Goal: Task Accomplishment & Management: Complete application form

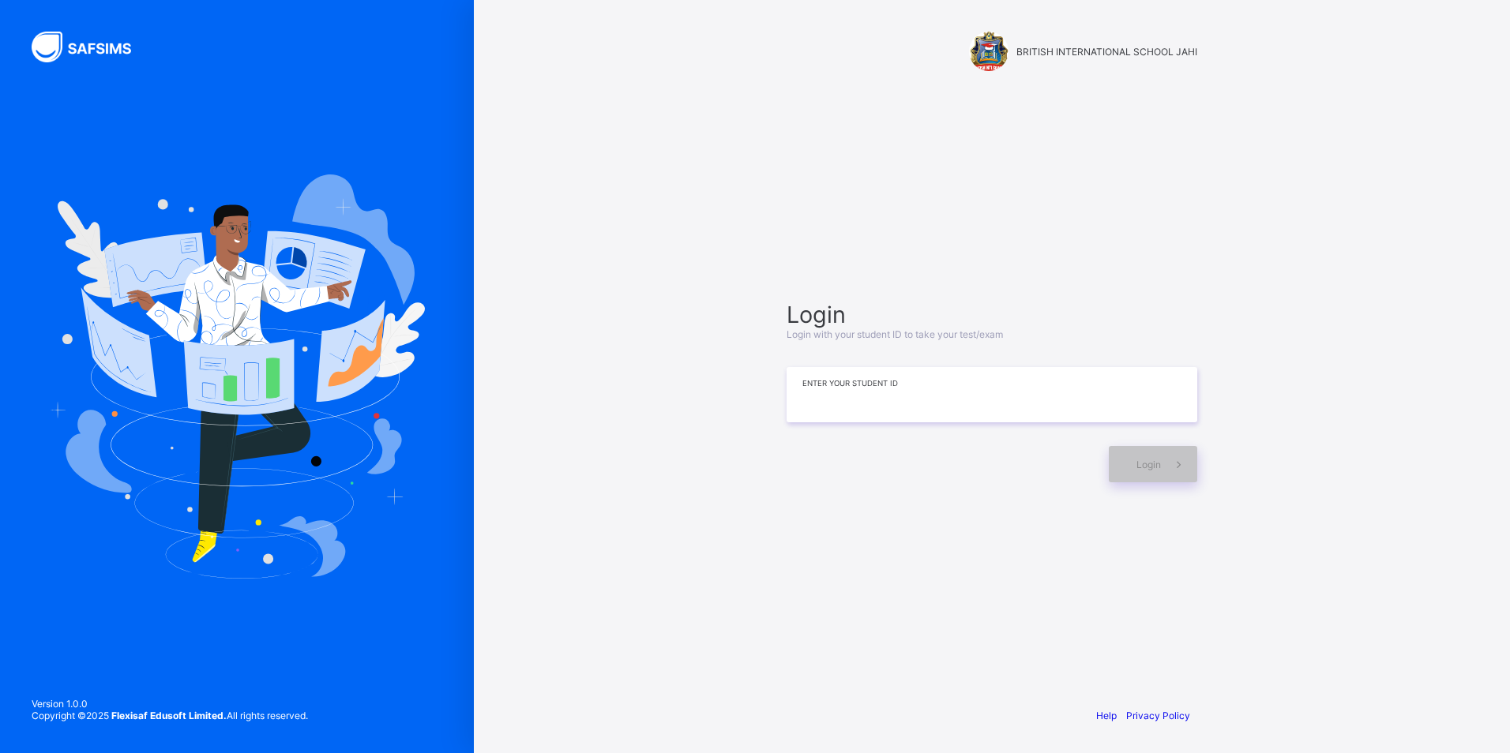
click at [828, 415] on input at bounding box center [992, 394] width 411 height 55
type input "**********"
click at [1164, 470] on span at bounding box center [1179, 464] width 36 height 36
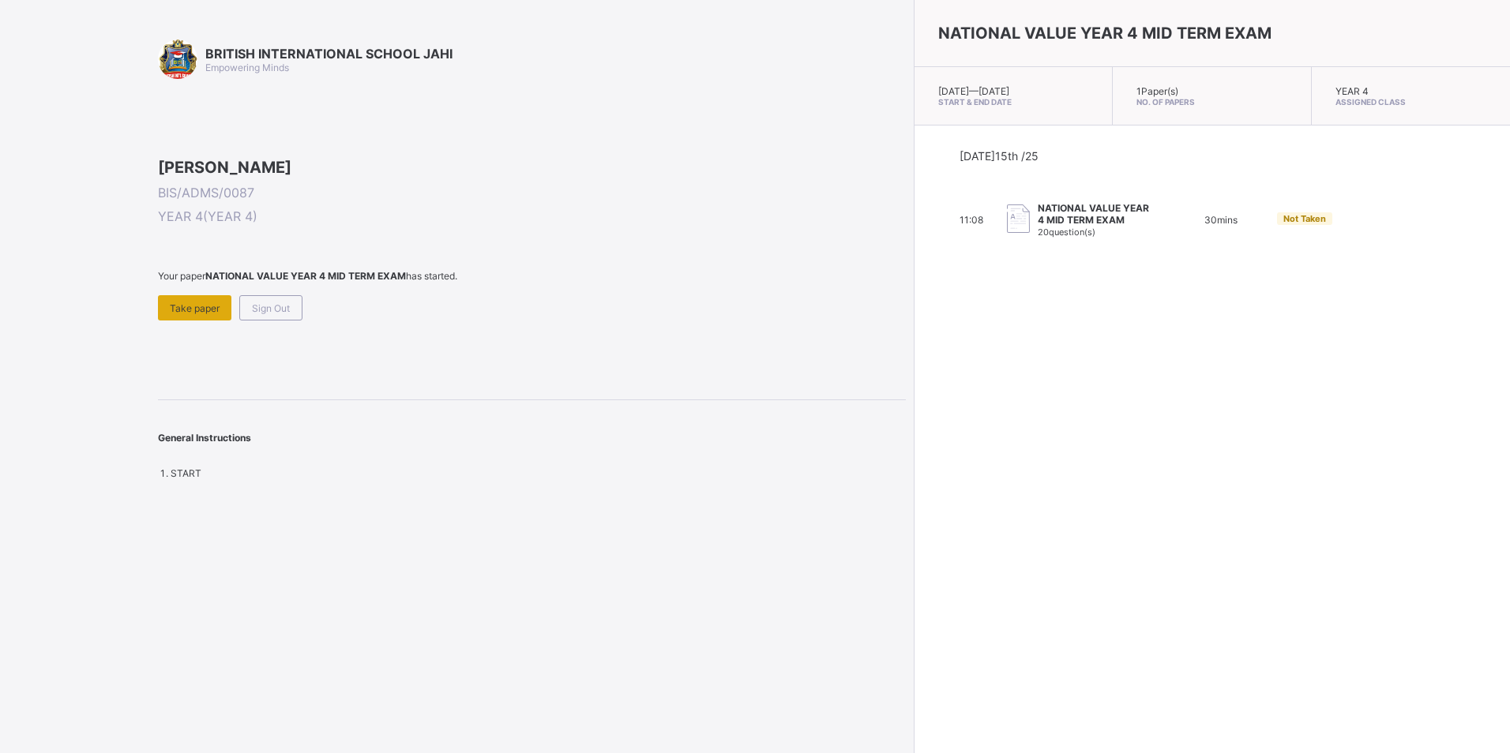
click at [202, 321] on div "Take paper" at bounding box center [194, 307] width 73 height 25
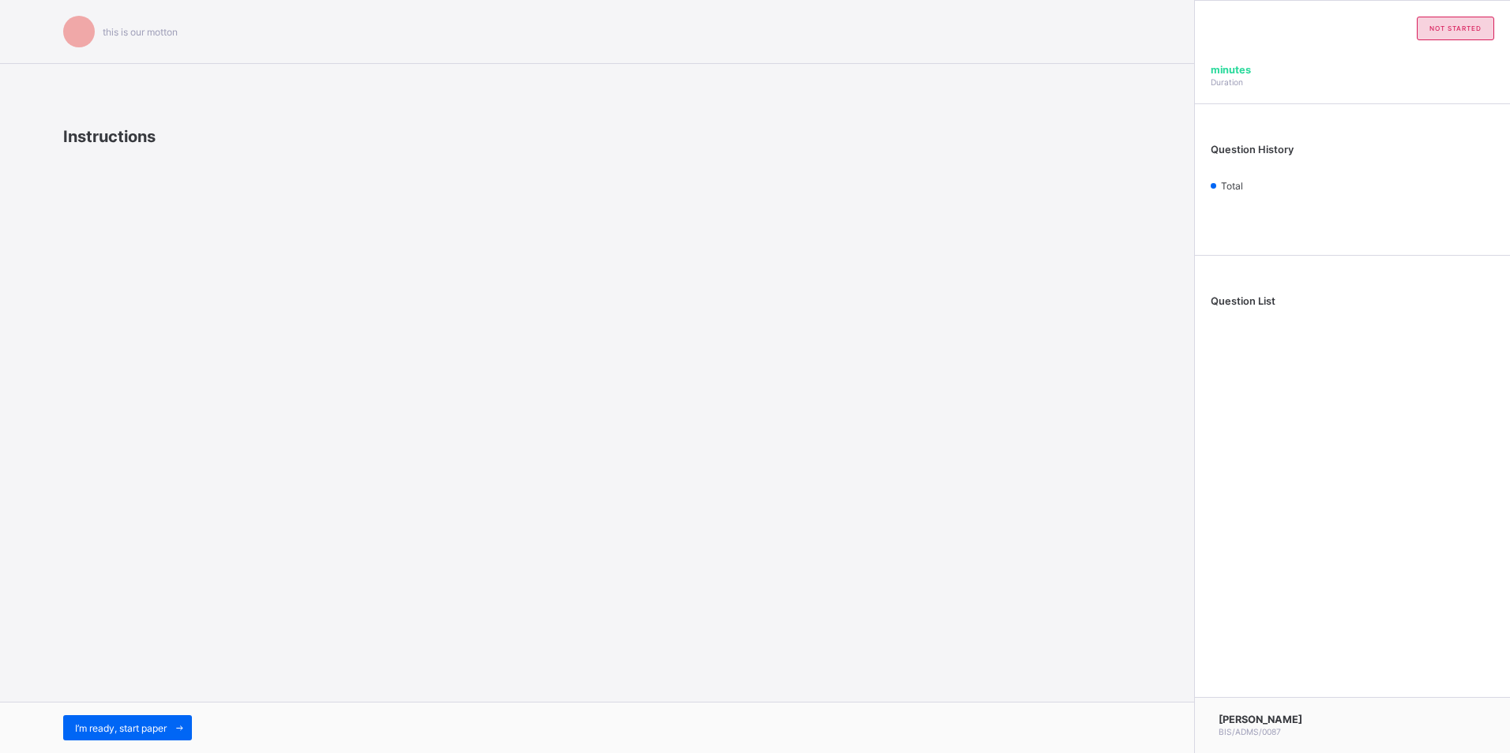
drag, startPoint x: 272, startPoint y: 689, endPoint x: 249, endPoint y: 698, distance: 25.2
click at [250, 698] on div "this is our [PERSON_NAME] Instructions I’m ready, start paper" at bounding box center [597, 376] width 1194 height 753
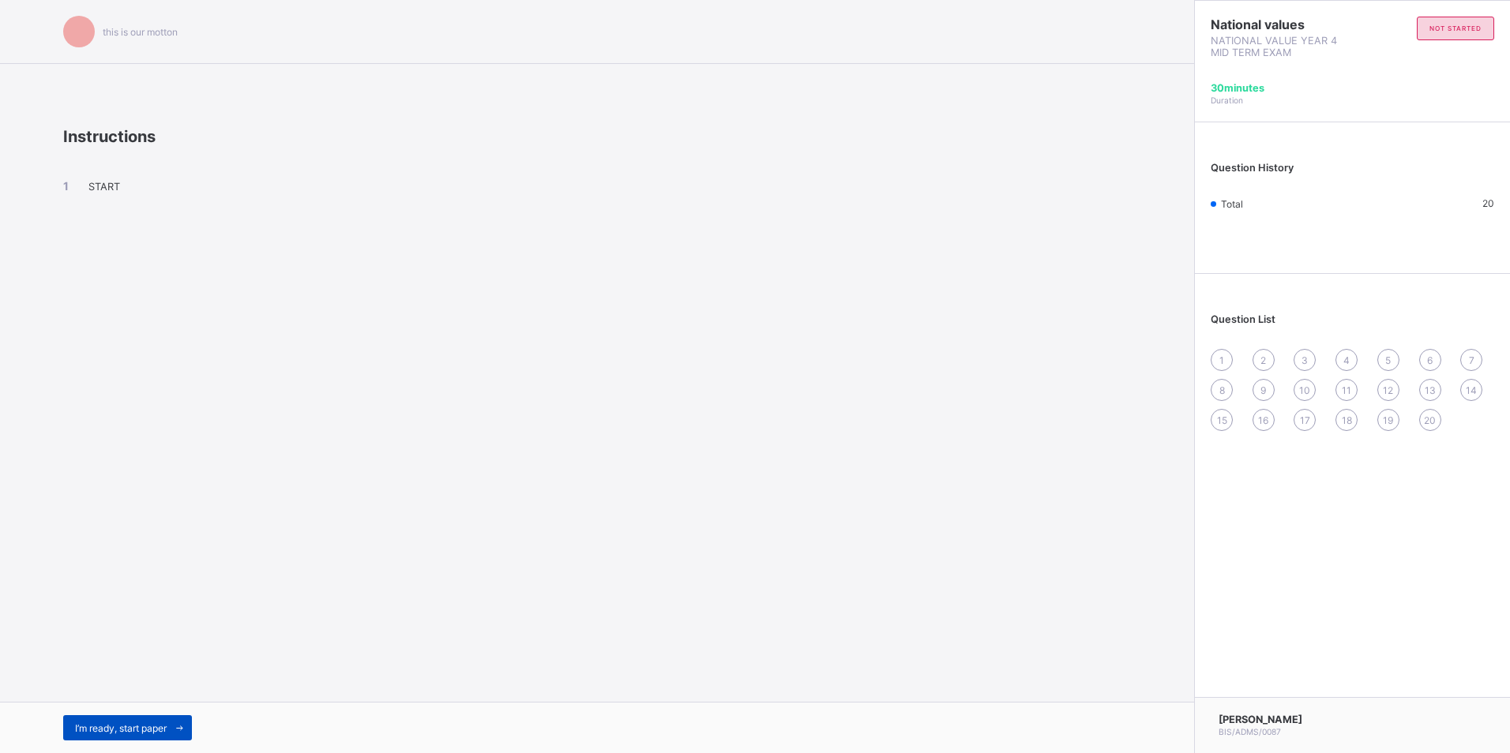
click at [177, 719] on span at bounding box center [179, 728] width 25 height 25
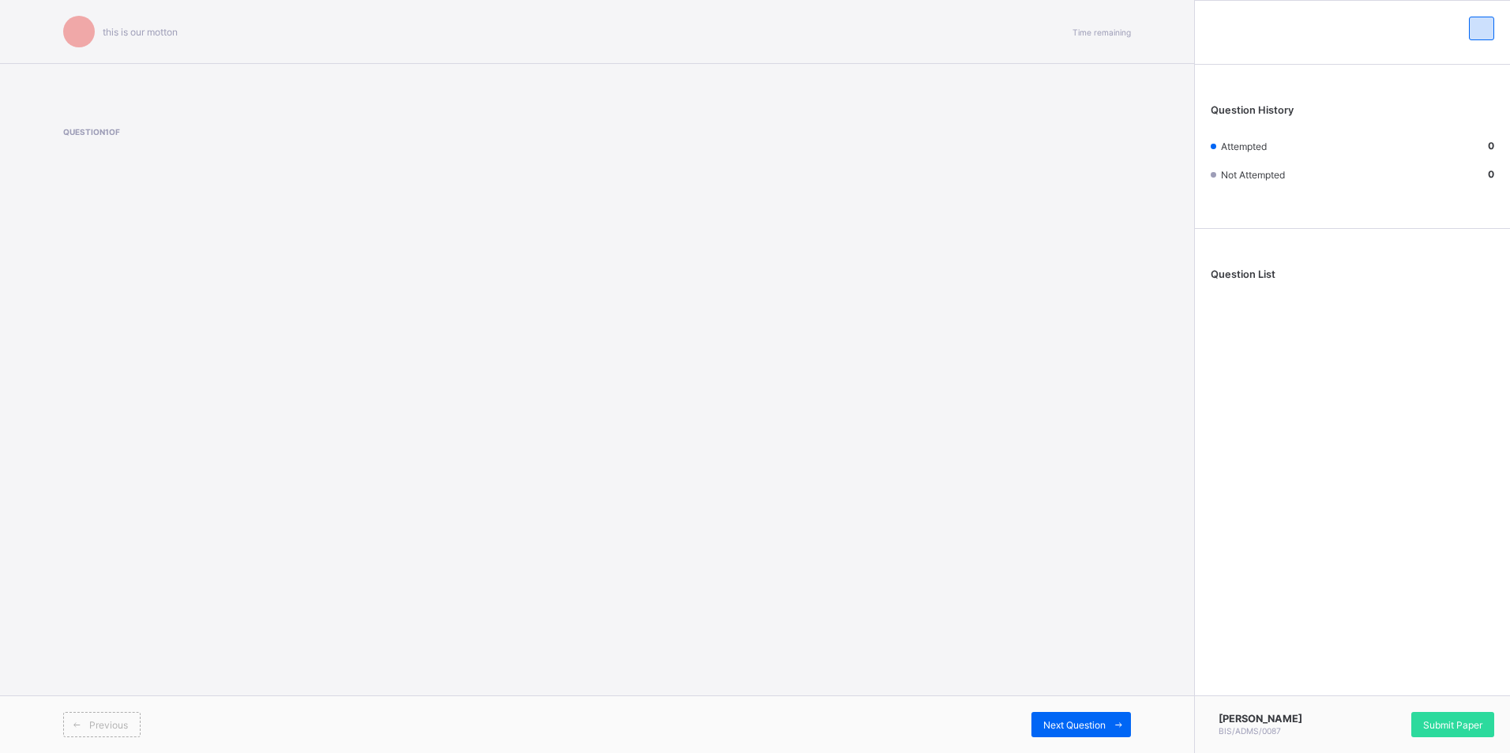
drag, startPoint x: 808, startPoint y: 203, endPoint x: 639, endPoint y: 196, distance: 169.2
click at [639, 196] on div "Question 1 of" at bounding box center [597, 159] width 1068 height 112
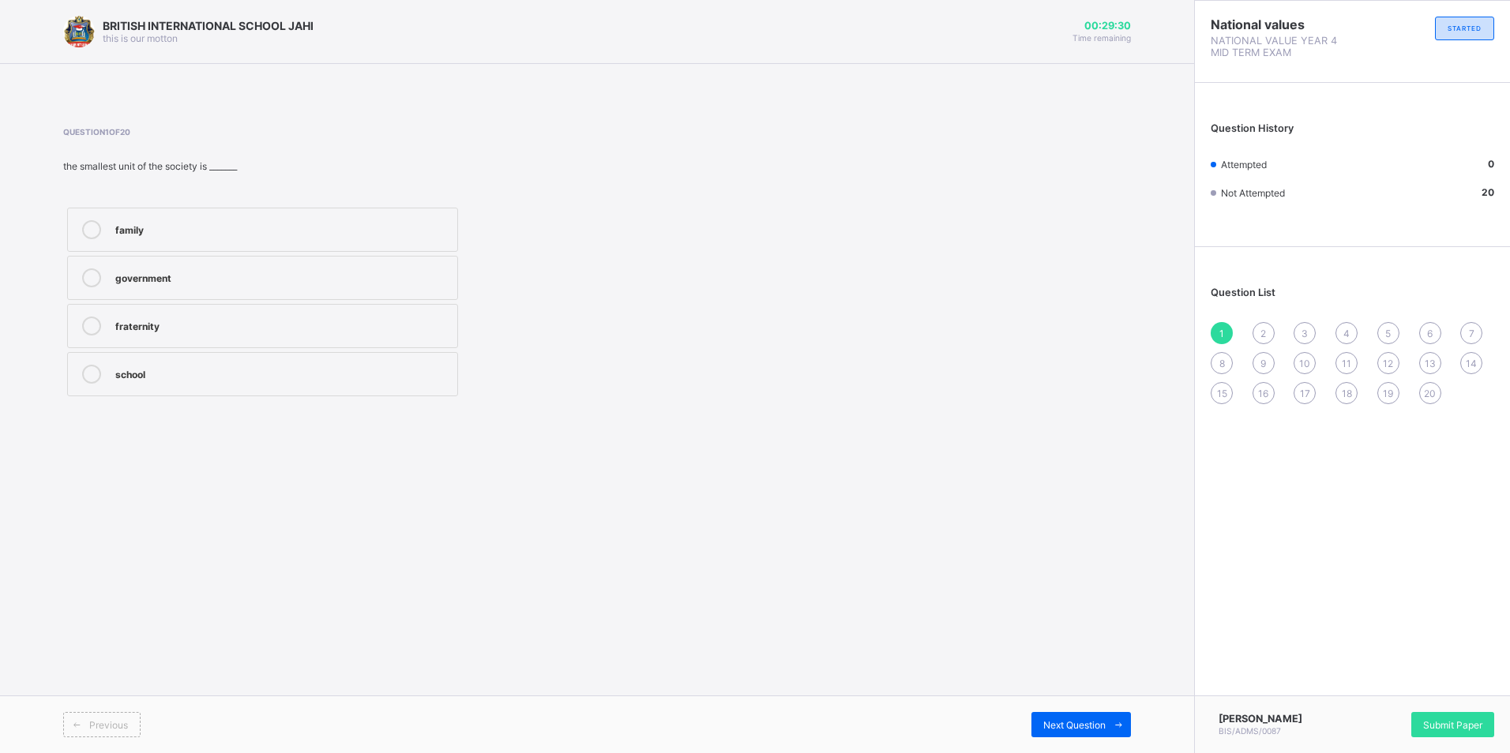
click at [217, 228] on div "family" at bounding box center [282, 228] width 334 height 16
click at [1073, 719] on div "Next Question" at bounding box center [1081, 724] width 100 height 25
click at [240, 242] on label "father and mother" at bounding box center [262, 230] width 391 height 44
click at [1121, 727] on icon at bounding box center [1119, 725] width 12 height 10
click at [284, 230] on div "father" at bounding box center [282, 228] width 334 height 16
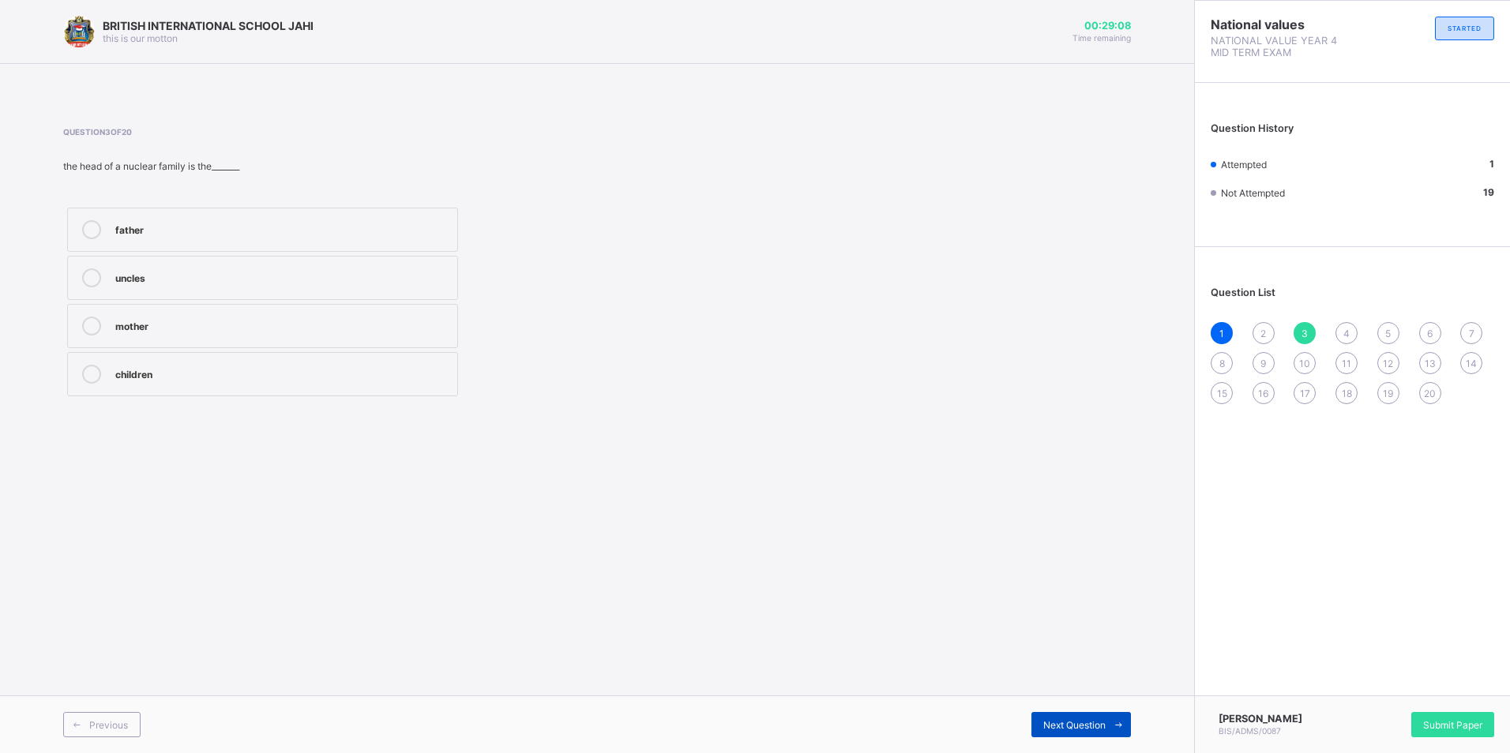
click at [1108, 721] on span at bounding box center [1118, 724] width 25 height 25
click at [212, 366] on div "responsibility" at bounding box center [282, 373] width 334 height 16
click at [1106, 731] on span at bounding box center [1118, 724] width 25 height 25
click at [263, 321] on div "love and unity" at bounding box center [282, 325] width 334 height 16
click at [1088, 727] on span "Next Question" at bounding box center [1074, 725] width 62 height 12
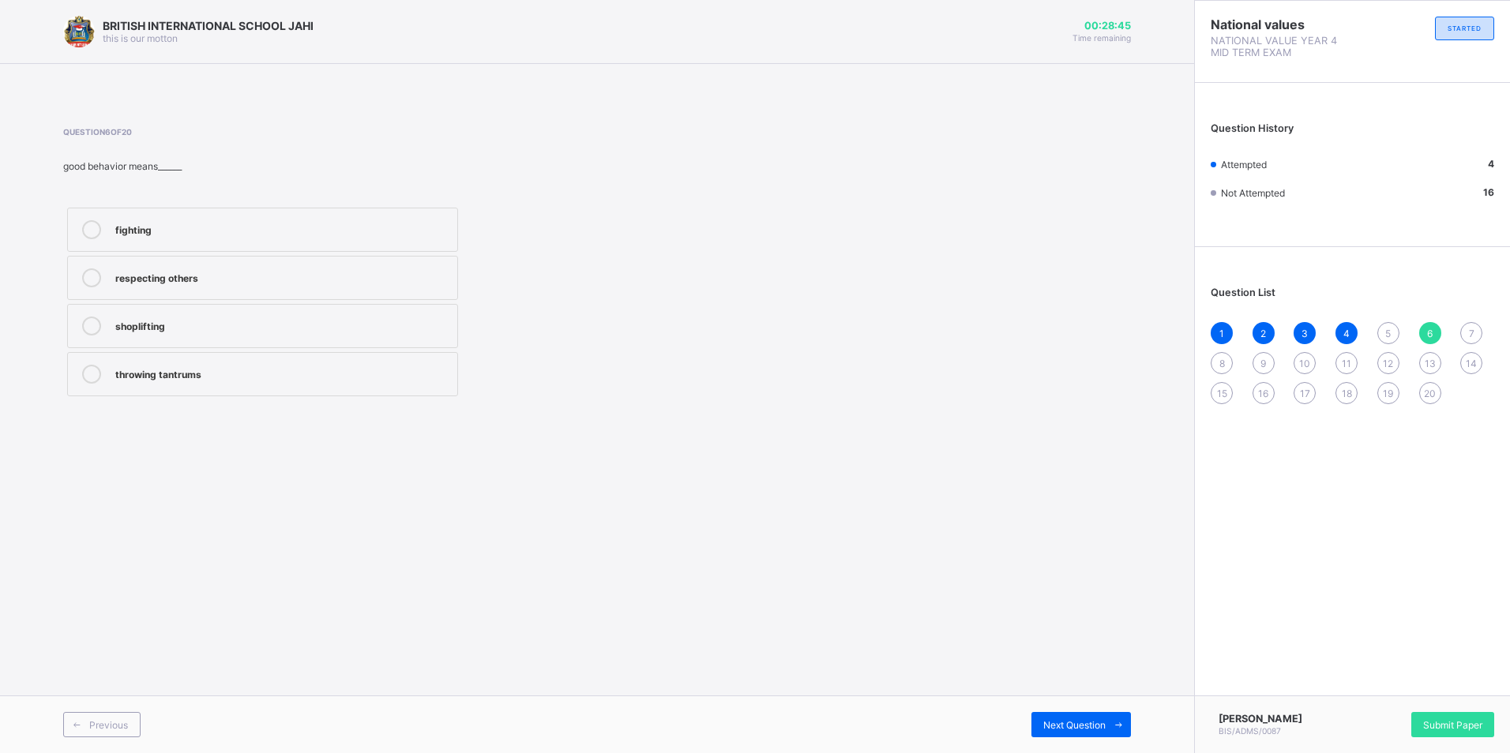
click at [166, 299] on label "respecting others" at bounding box center [262, 278] width 391 height 44
click at [1090, 717] on div "Next Question" at bounding box center [1081, 724] width 100 height 25
click at [163, 225] on div "Joint family" at bounding box center [282, 228] width 334 height 16
click at [1055, 728] on span "Next Question" at bounding box center [1074, 725] width 62 height 12
click at [170, 370] on div "nuclear family" at bounding box center [282, 373] width 334 height 16
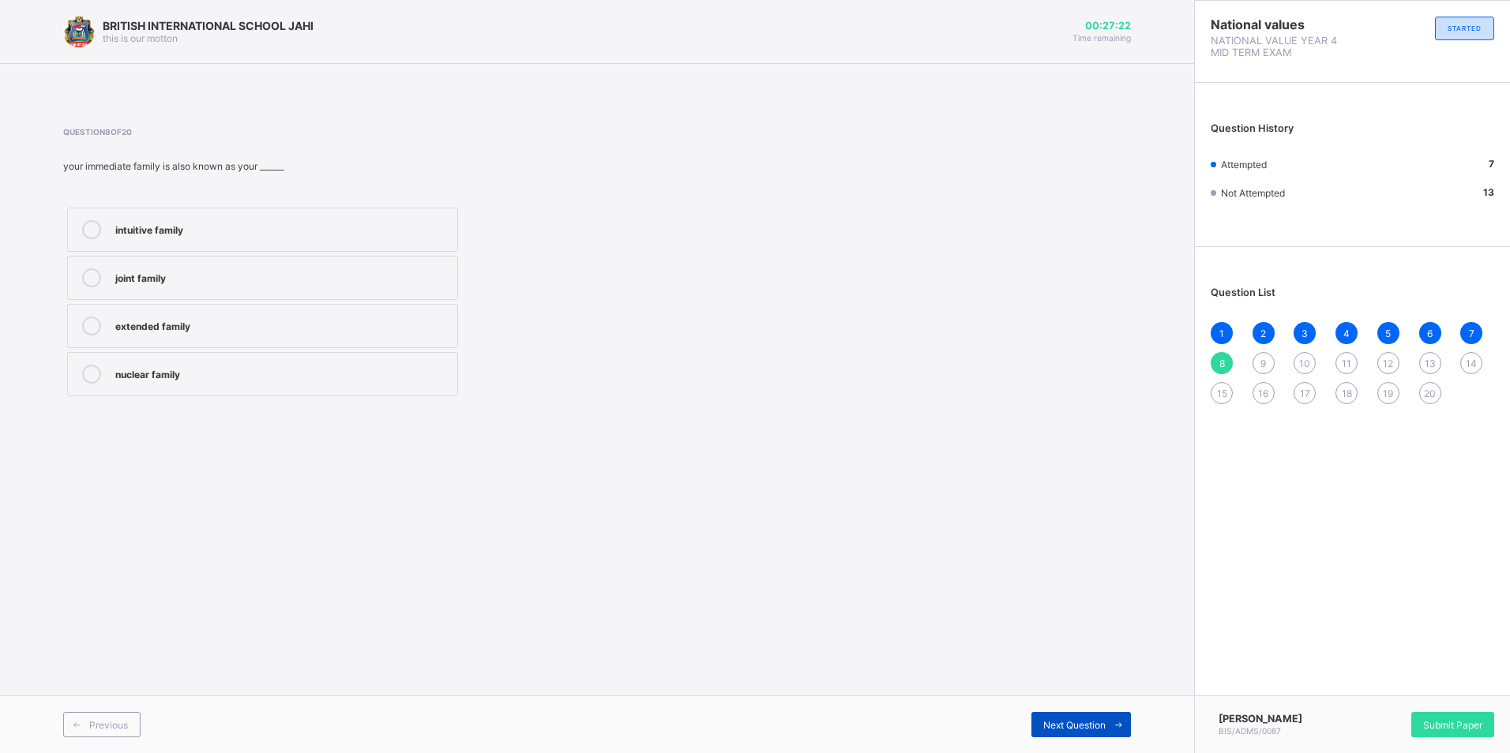
click at [1077, 713] on div "Next Question" at bounding box center [1081, 724] width 100 height 25
click at [203, 305] on label "true" at bounding box center [262, 326] width 391 height 44
click at [1120, 715] on span at bounding box center [1118, 724] width 25 height 25
click at [186, 364] on label "A family" at bounding box center [262, 374] width 391 height 44
click at [1088, 726] on span "Next Question" at bounding box center [1074, 725] width 62 height 12
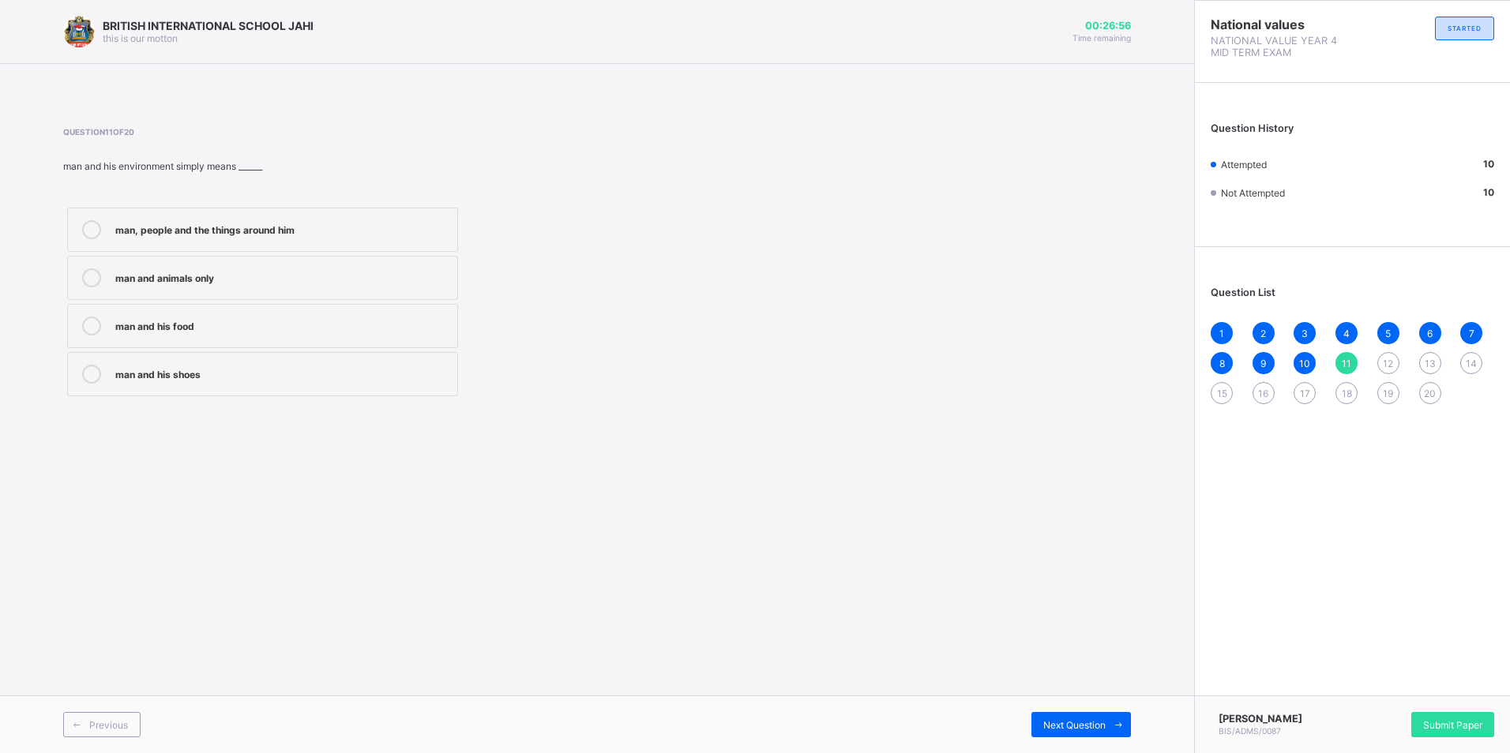
click at [279, 227] on div "man, people and the things around him" at bounding box center [282, 228] width 334 height 16
click at [1100, 710] on div "Previous Next Question" at bounding box center [597, 725] width 1194 height 58
click at [1113, 727] on icon at bounding box center [1119, 725] width 12 height 10
click at [164, 279] on div "family tree" at bounding box center [282, 277] width 334 height 16
click at [1091, 737] on div "Next Question" at bounding box center [1081, 724] width 100 height 25
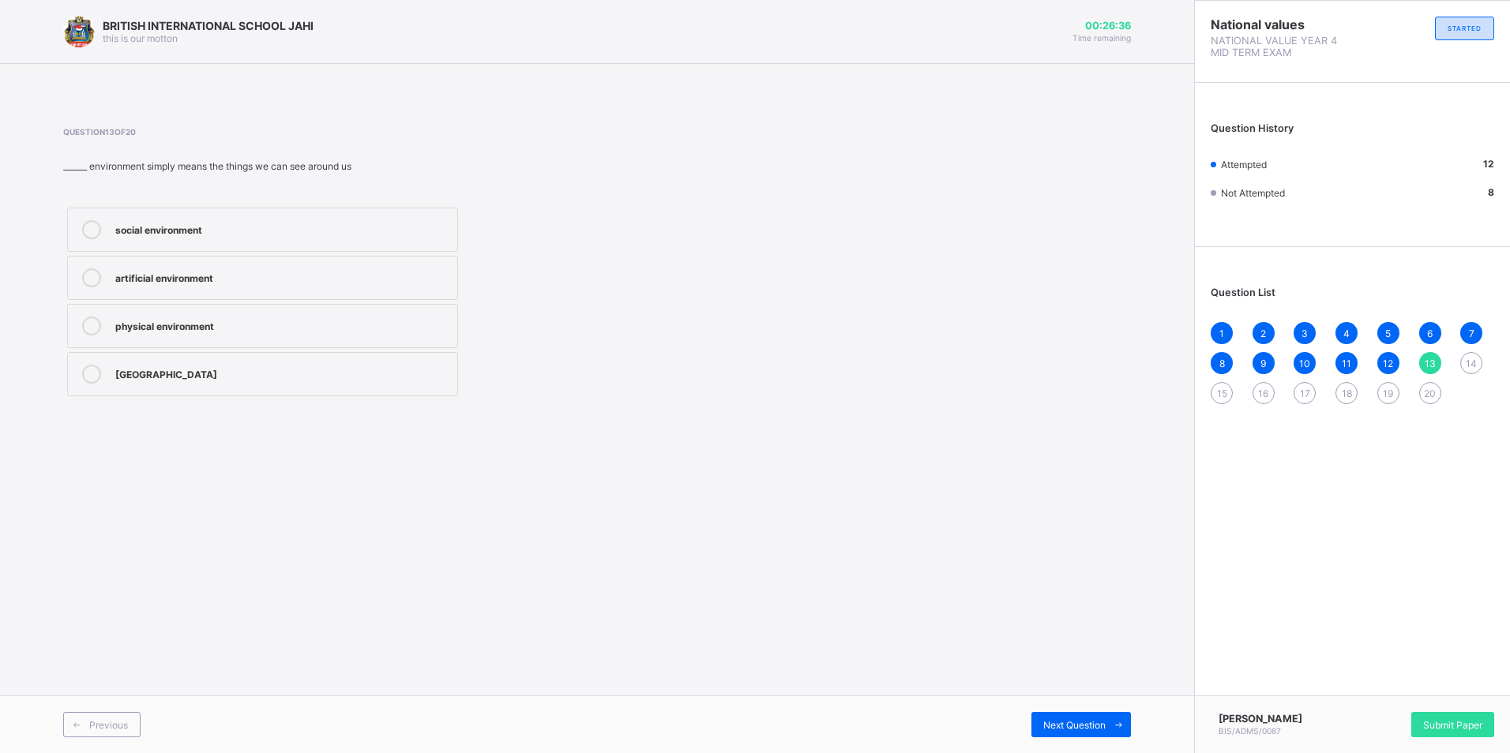
click at [209, 317] on div "physical environment" at bounding box center [282, 325] width 334 height 16
click at [1076, 719] on span "Next Question" at bounding box center [1074, 725] width 62 height 12
click at [220, 309] on label "[MEDICAL_DATA] and war" at bounding box center [262, 326] width 391 height 44
click at [1091, 717] on div "Next Question" at bounding box center [1081, 724] width 100 height 25
click at [227, 295] on label "Social environment" at bounding box center [262, 278] width 391 height 44
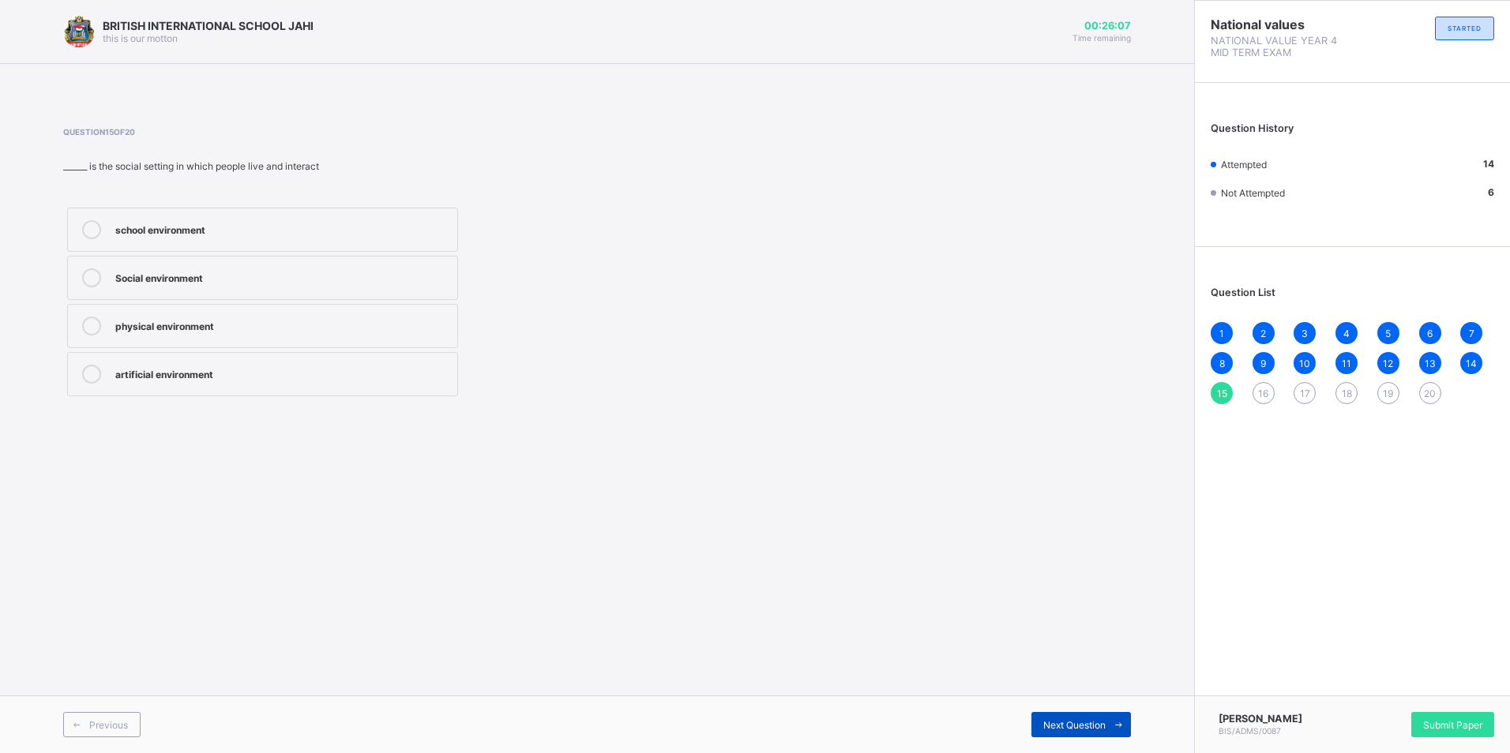
click at [1053, 725] on span "Next Question" at bounding box center [1074, 725] width 62 height 12
drag, startPoint x: 1479, startPoint y: 356, endPoint x: 1464, endPoint y: 361, distance: 15.7
click at [1478, 356] on div "14" at bounding box center [1471, 363] width 22 height 22
click at [1421, 357] on div "13" at bounding box center [1430, 363] width 22 height 22
click at [1217, 386] on div "15" at bounding box center [1222, 393] width 22 height 22
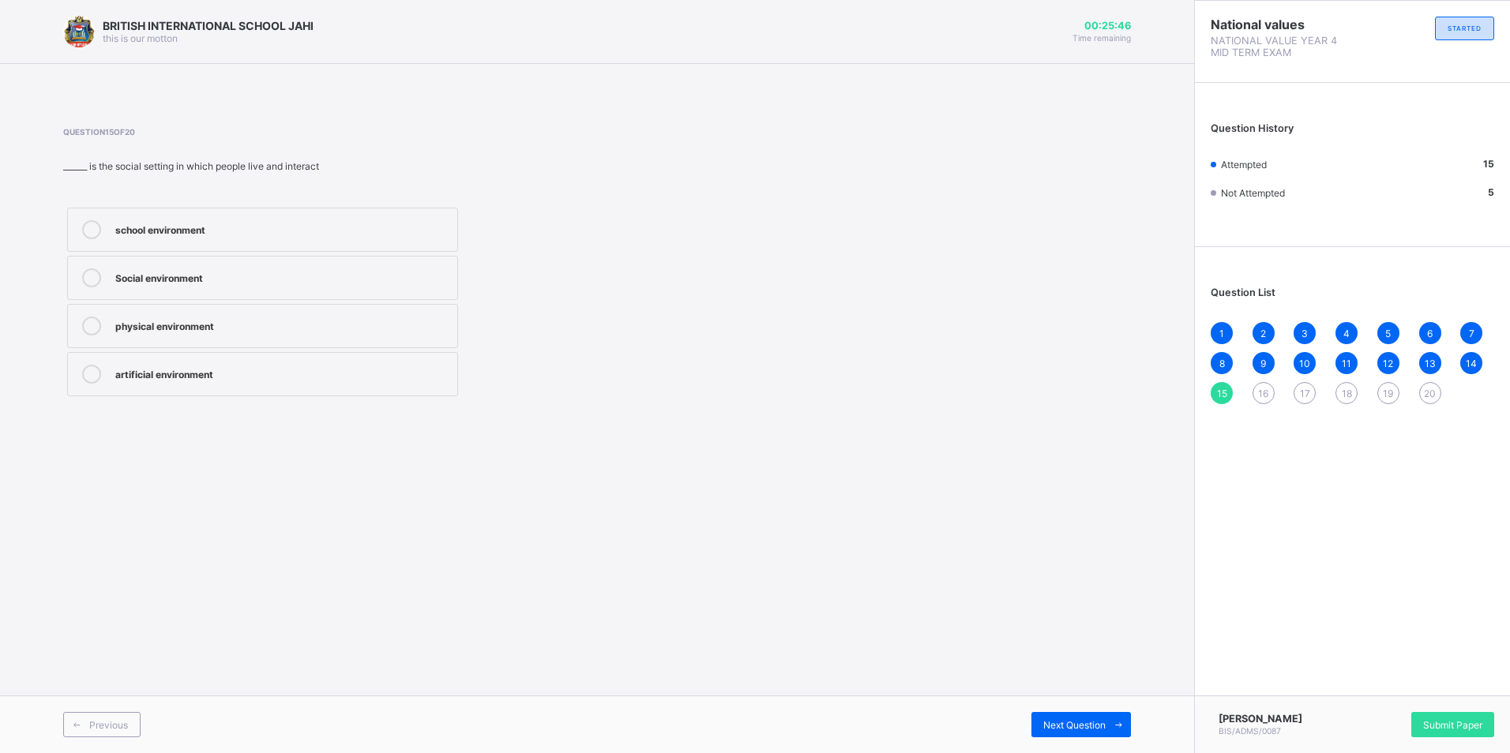
click at [1262, 393] on span "16" at bounding box center [1263, 394] width 10 height 12
click at [211, 322] on div "Religious places" at bounding box center [282, 325] width 334 height 16
drag, startPoint x: 290, startPoint y: 244, endPoint x: 295, endPoint y: 229, distance: 16.0
click at [295, 231] on label "River" at bounding box center [262, 230] width 391 height 44
click at [1102, 718] on div "Next Question" at bounding box center [1081, 724] width 100 height 25
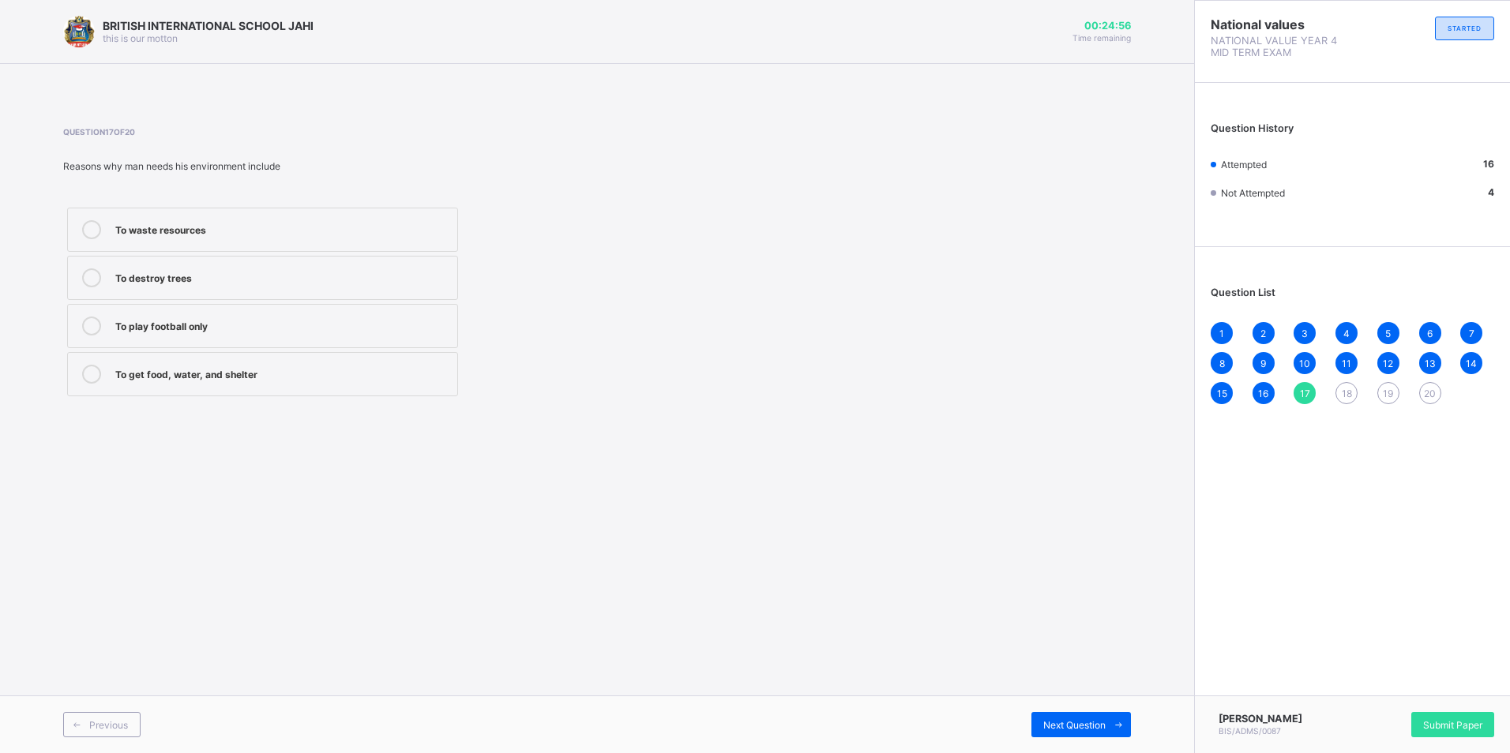
click at [299, 385] on label "To get food, water, and shelter" at bounding box center [262, 374] width 391 height 44
click at [1062, 717] on div "Next Question" at bounding box center [1081, 724] width 100 height 25
click at [283, 375] on div "School, hospital, relationships, and religious places" at bounding box center [282, 373] width 334 height 16
click at [1079, 719] on span "Next Question" at bounding box center [1074, 725] width 62 height 12
click at [1306, 365] on span "10" at bounding box center [1304, 364] width 11 height 12
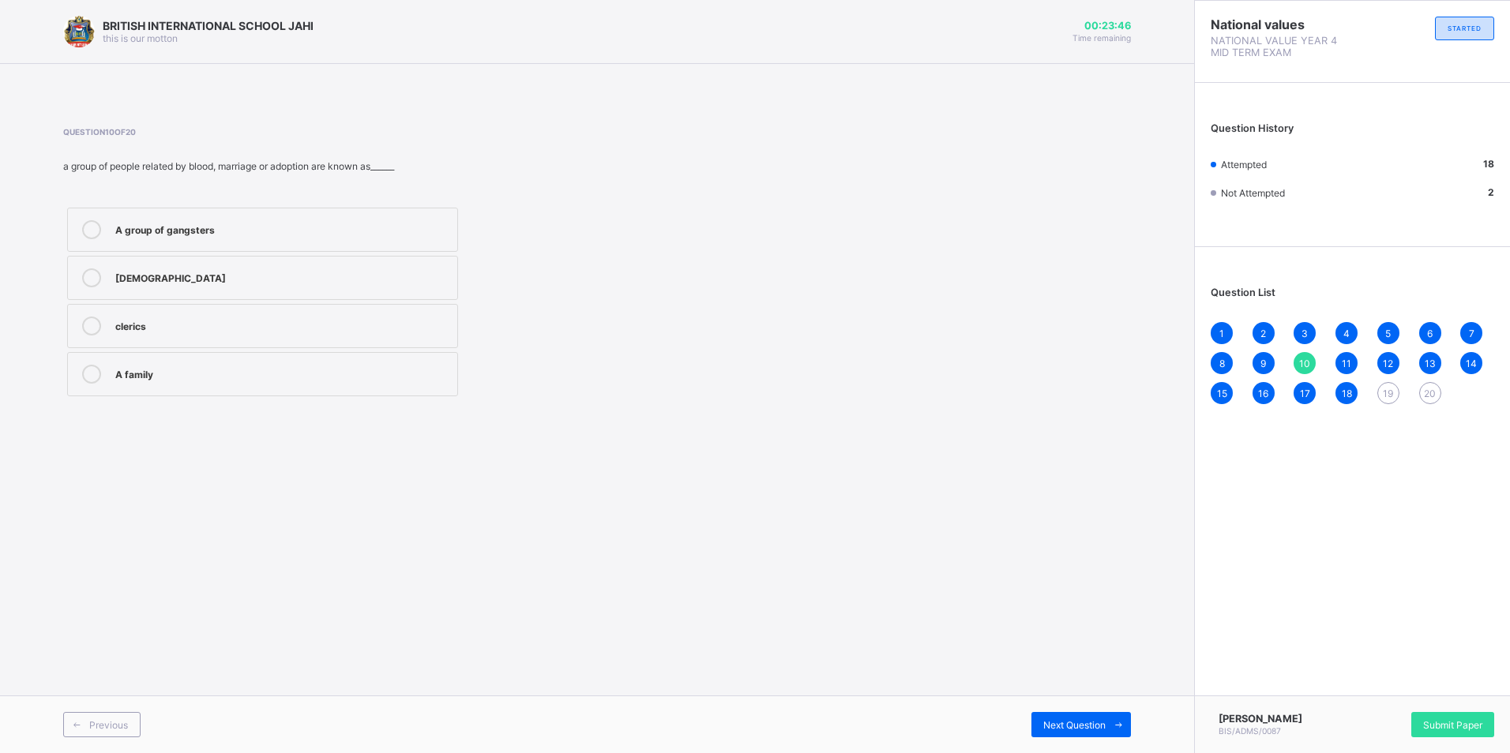
click at [1381, 404] on div "1 2 3 4 5 6 7 8 9 10 11 12 13 14 15 16 17 18 19 20" at bounding box center [1353, 363] width 284 height 82
click at [1381, 389] on div "19" at bounding box center [1388, 393] width 22 height 22
click at [178, 334] on div "An environment" at bounding box center [282, 326] width 334 height 19
click at [1058, 714] on div "Next Question" at bounding box center [1081, 724] width 100 height 25
click at [157, 349] on div "basic science Home economics social studies national values" at bounding box center [262, 302] width 399 height 197
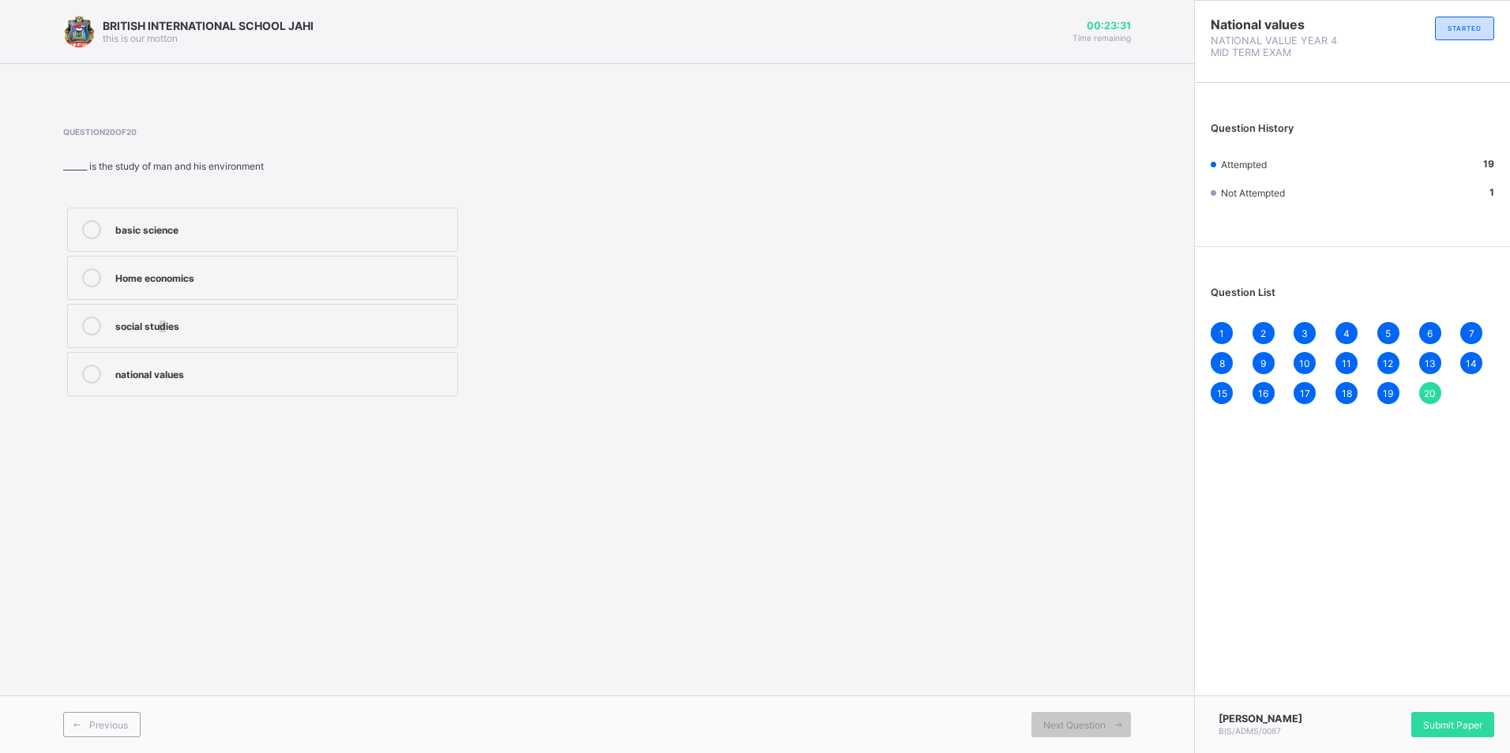
click at [165, 325] on div "social studies" at bounding box center [282, 325] width 334 height 16
click at [360, 370] on div "national values" at bounding box center [282, 373] width 334 height 16
click at [273, 315] on label "social studies" at bounding box center [262, 326] width 391 height 44
click at [1418, 720] on div "Submit Paper" at bounding box center [1452, 724] width 83 height 25
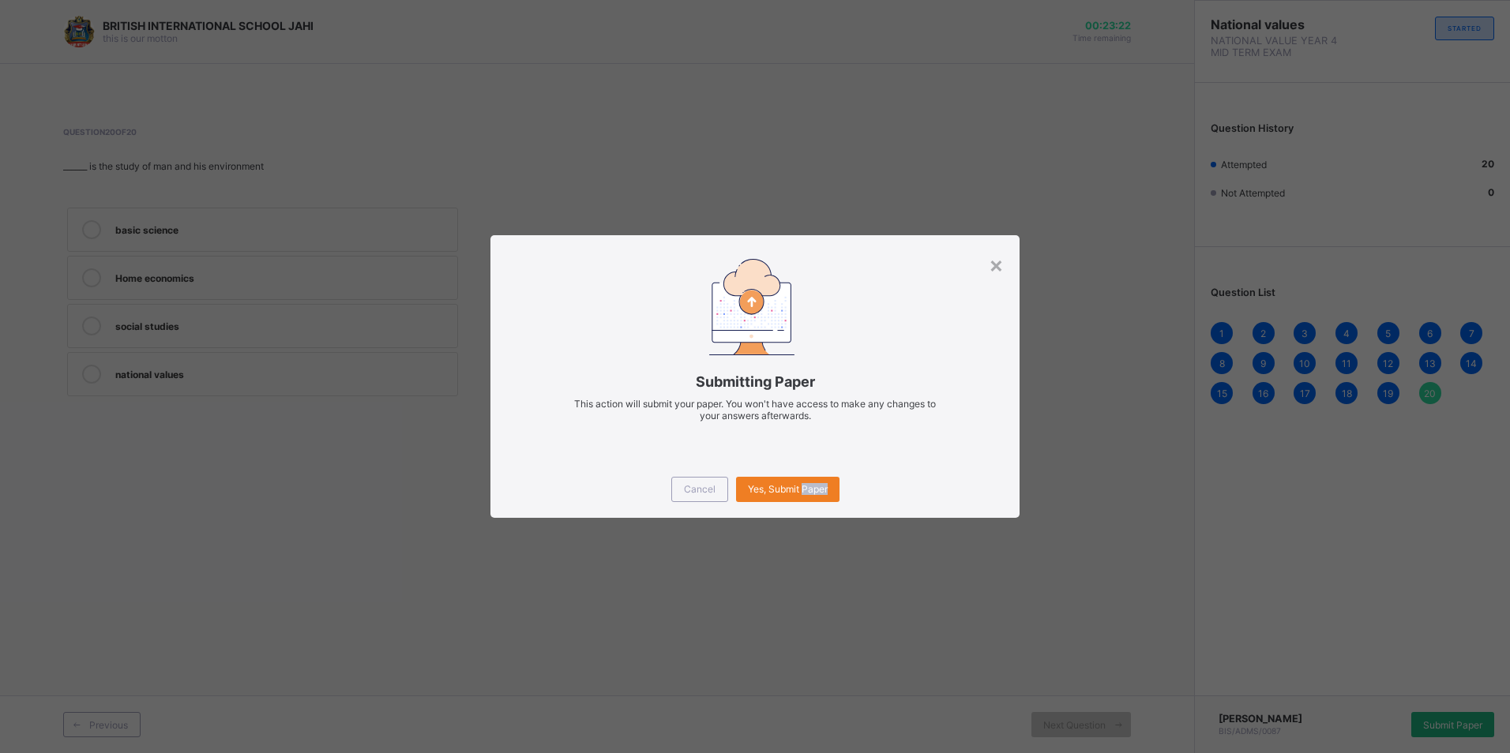
click at [1418, 720] on div "× Submitting Paper This action will submit your paper. You won't have access to…" at bounding box center [755, 376] width 1510 height 753
click at [762, 488] on span "Yes, Submit Paper" at bounding box center [788, 489] width 80 height 12
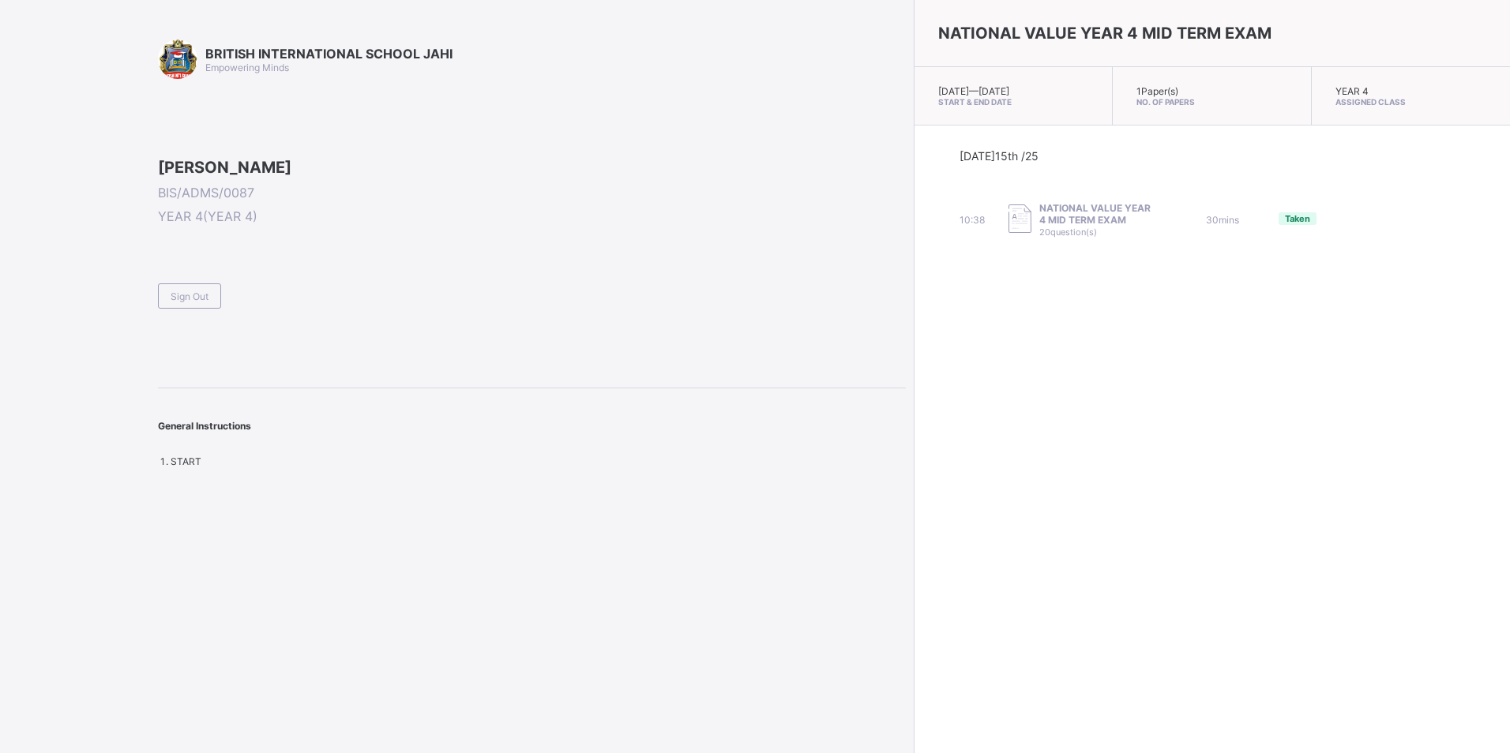
drag, startPoint x: 181, startPoint y: 401, endPoint x: 170, endPoint y: 403, distance: 11.2
click at [170, 309] on div "Sign Out" at bounding box center [189, 296] width 63 height 25
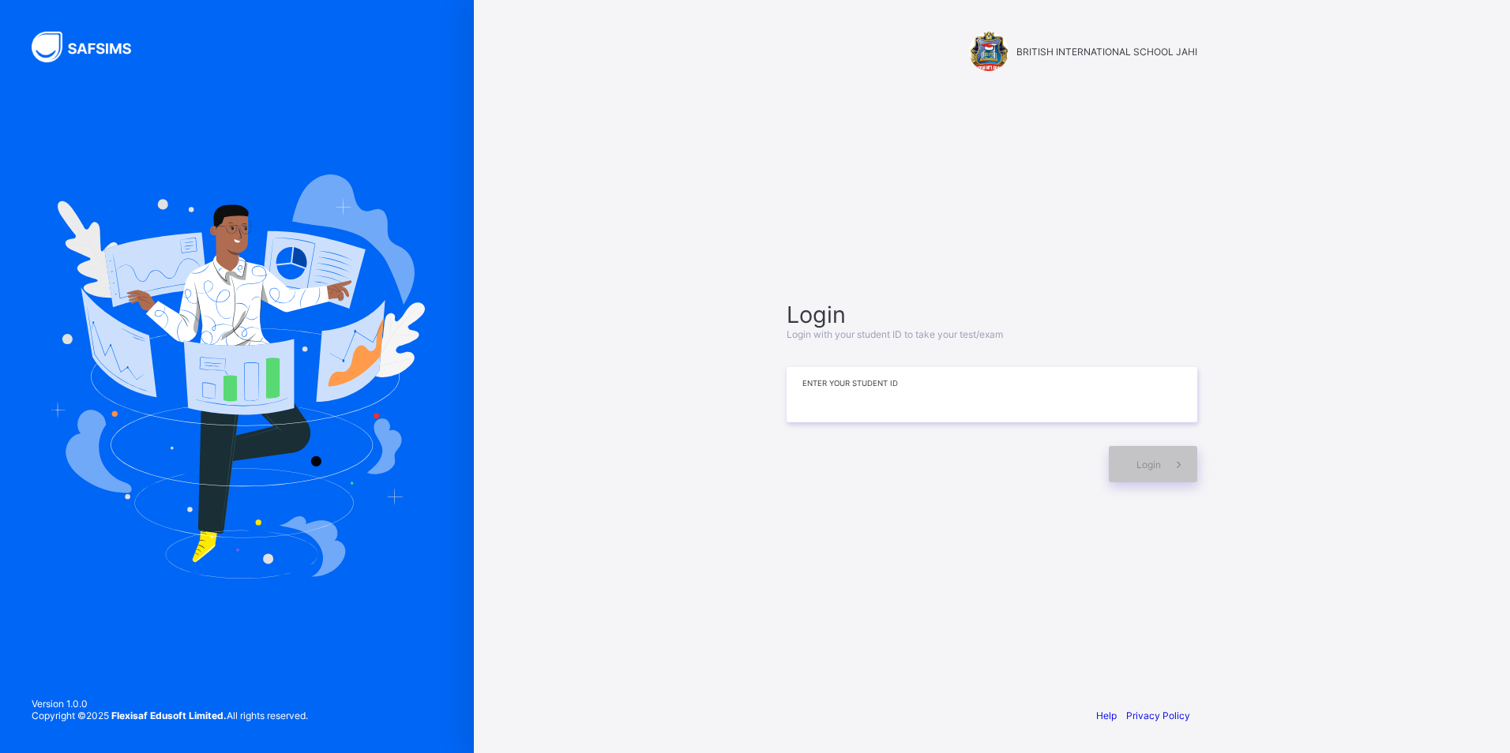
drag, startPoint x: 810, startPoint y: 411, endPoint x: 800, endPoint y: 325, distance: 86.6
click at [811, 409] on input at bounding box center [992, 394] width 411 height 55
type input "**********"
drag, startPoint x: 1155, startPoint y: 470, endPoint x: 1160, endPoint y: 455, distance: 16.0
click at [1159, 460] on span "Login" at bounding box center [1148, 465] width 24 height 12
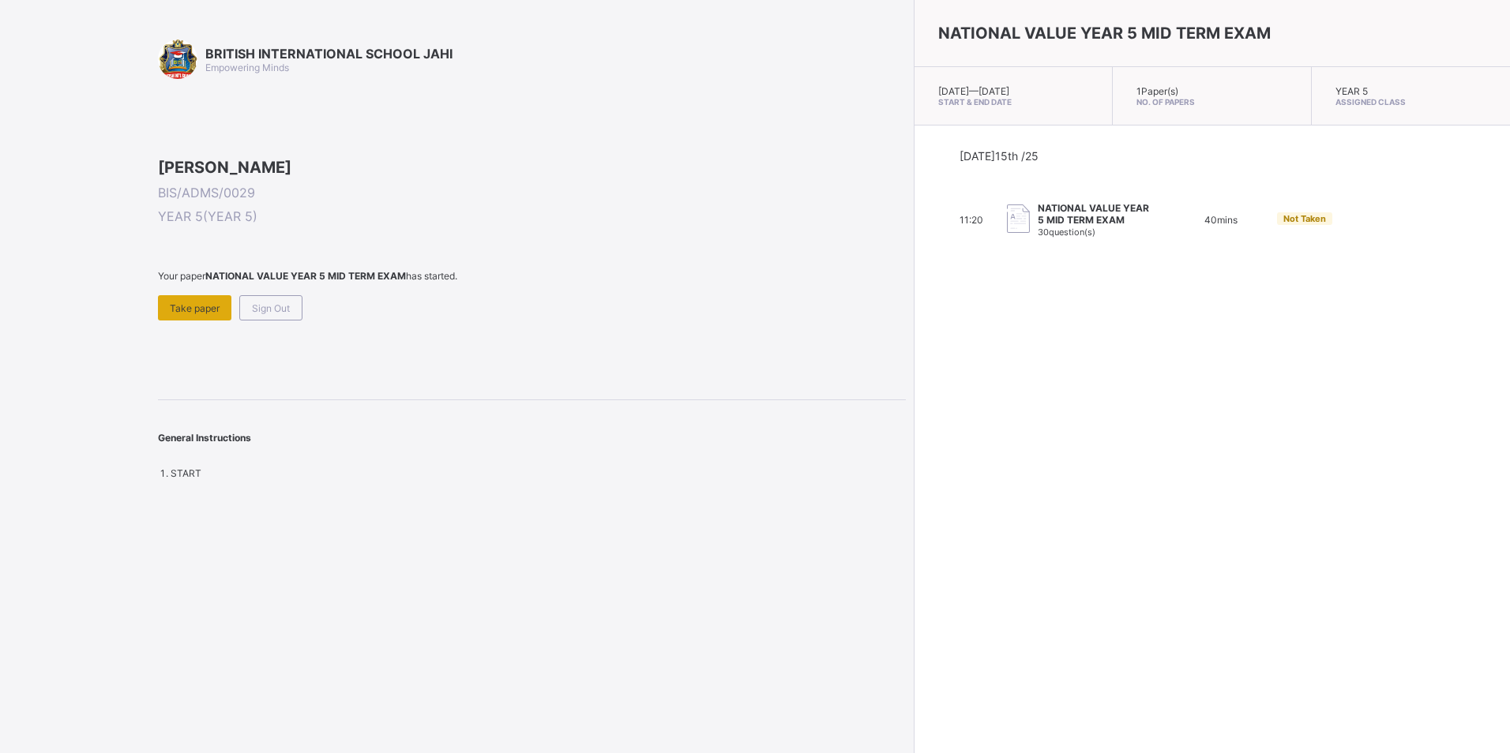
click at [209, 321] on div "Take paper" at bounding box center [194, 307] width 73 height 25
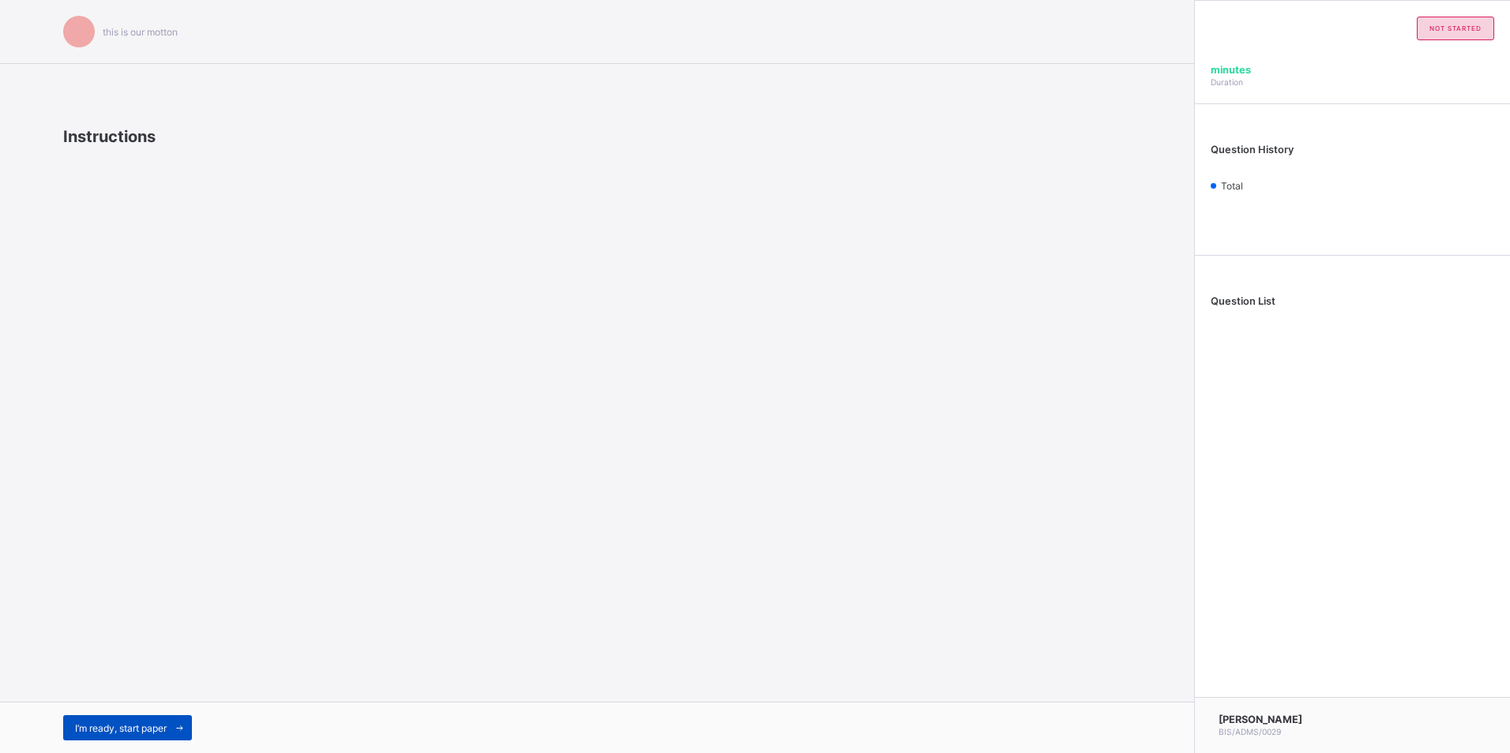
click at [119, 718] on div "I’m ready, start paper" at bounding box center [127, 728] width 129 height 25
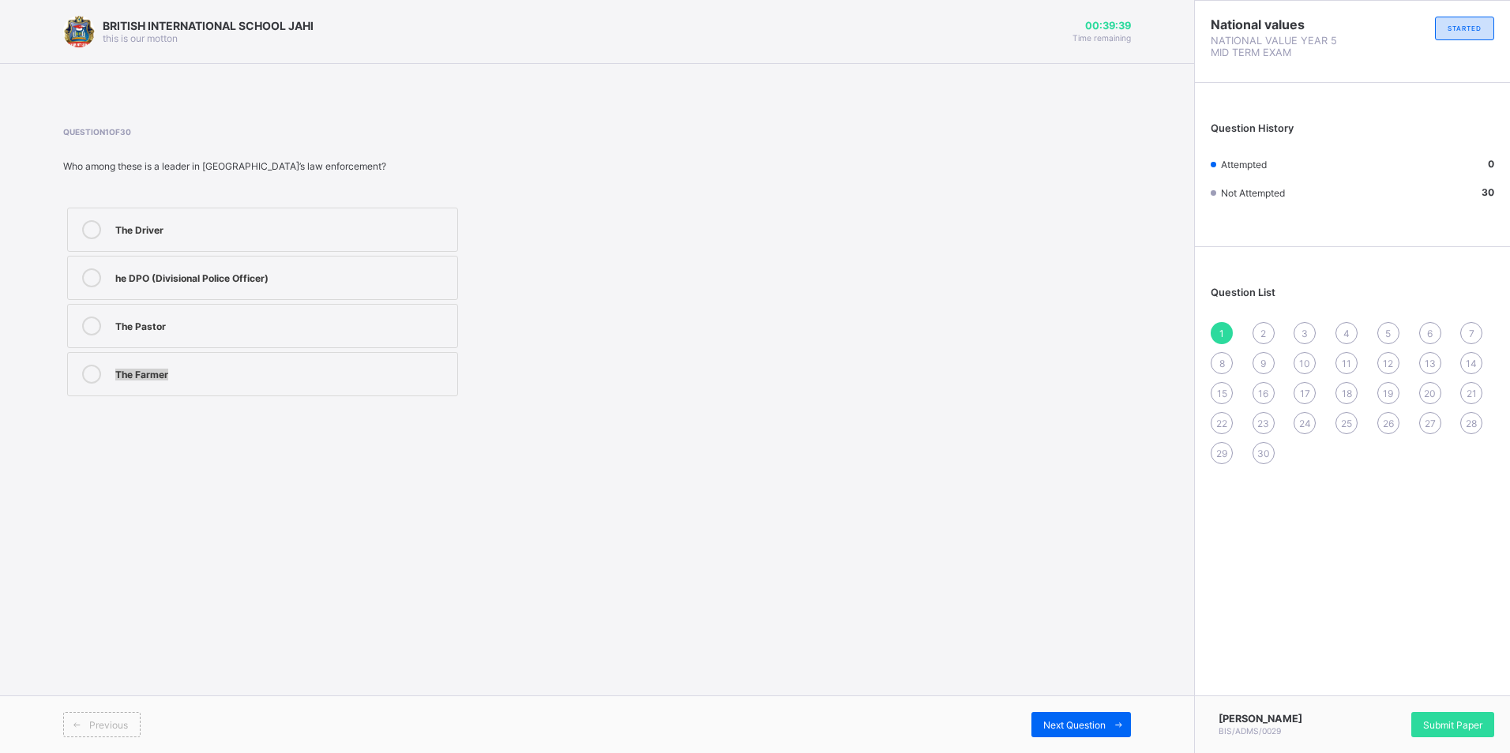
click at [267, 372] on div "The Driver he DPO (Divisional Police Officer) The Pastor The Farmer" at bounding box center [262, 302] width 399 height 197
drag, startPoint x: 267, startPoint y: 372, endPoint x: 228, endPoint y: 268, distance: 111.2
click at [228, 268] on label "he DPO (Divisional Police Officer)" at bounding box center [262, 278] width 391 height 44
click at [1076, 724] on span "Next Question" at bounding box center [1074, 725] width 62 height 12
click at [275, 237] on div "Traditional leadership" at bounding box center [282, 229] width 334 height 19
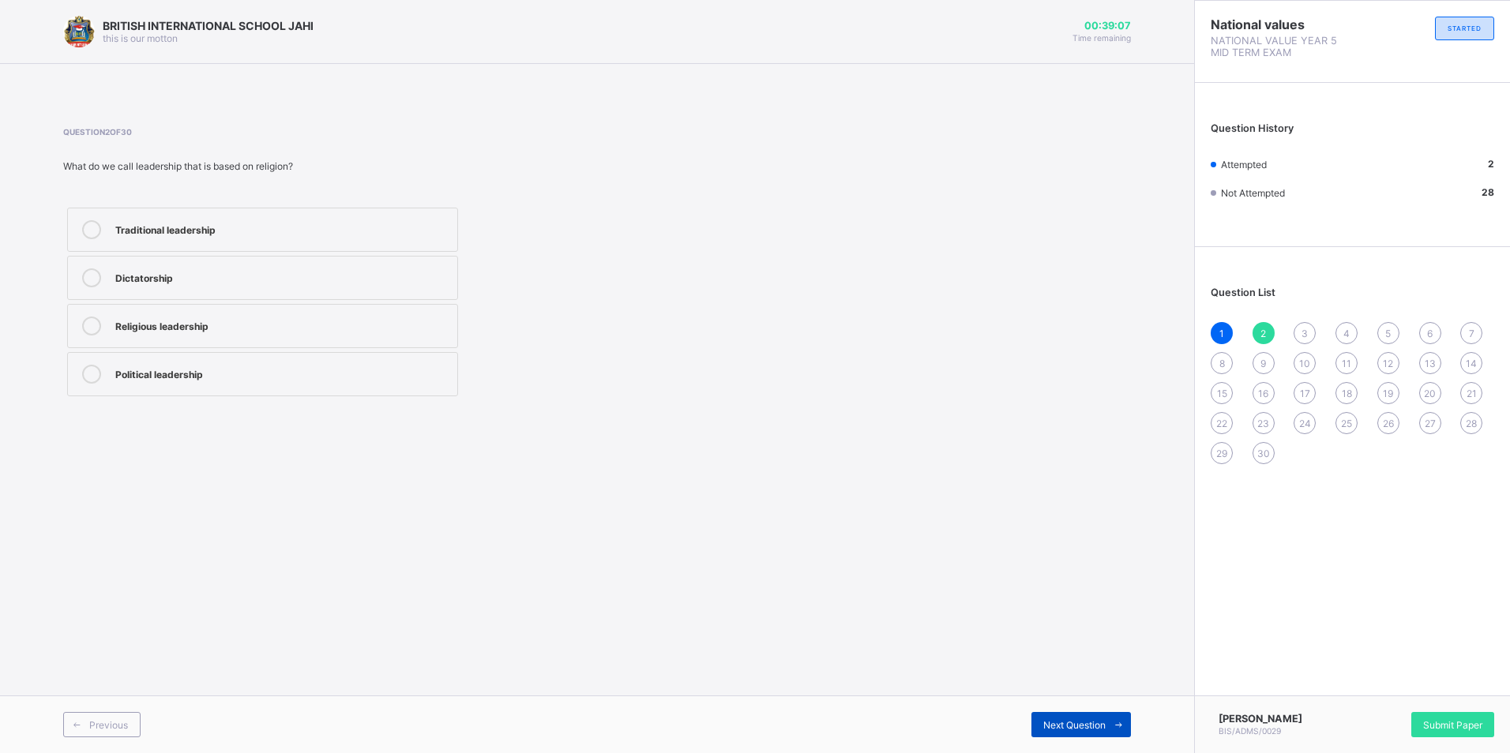
click at [1120, 723] on icon at bounding box center [1119, 725] width 12 height 10
drag, startPoint x: 183, startPoint y: 240, endPoint x: 229, endPoint y: 263, distance: 51.2
click at [186, 242] on label "The President" at bounding box center [262, 230] width 391 height 44
click at [1040, 727] on div "Next Question" at bounding box center [1081, 724] width 100 height 25
click at [302, 329] on div "Religious" at bounding box center [282, 325] width 334 height 16
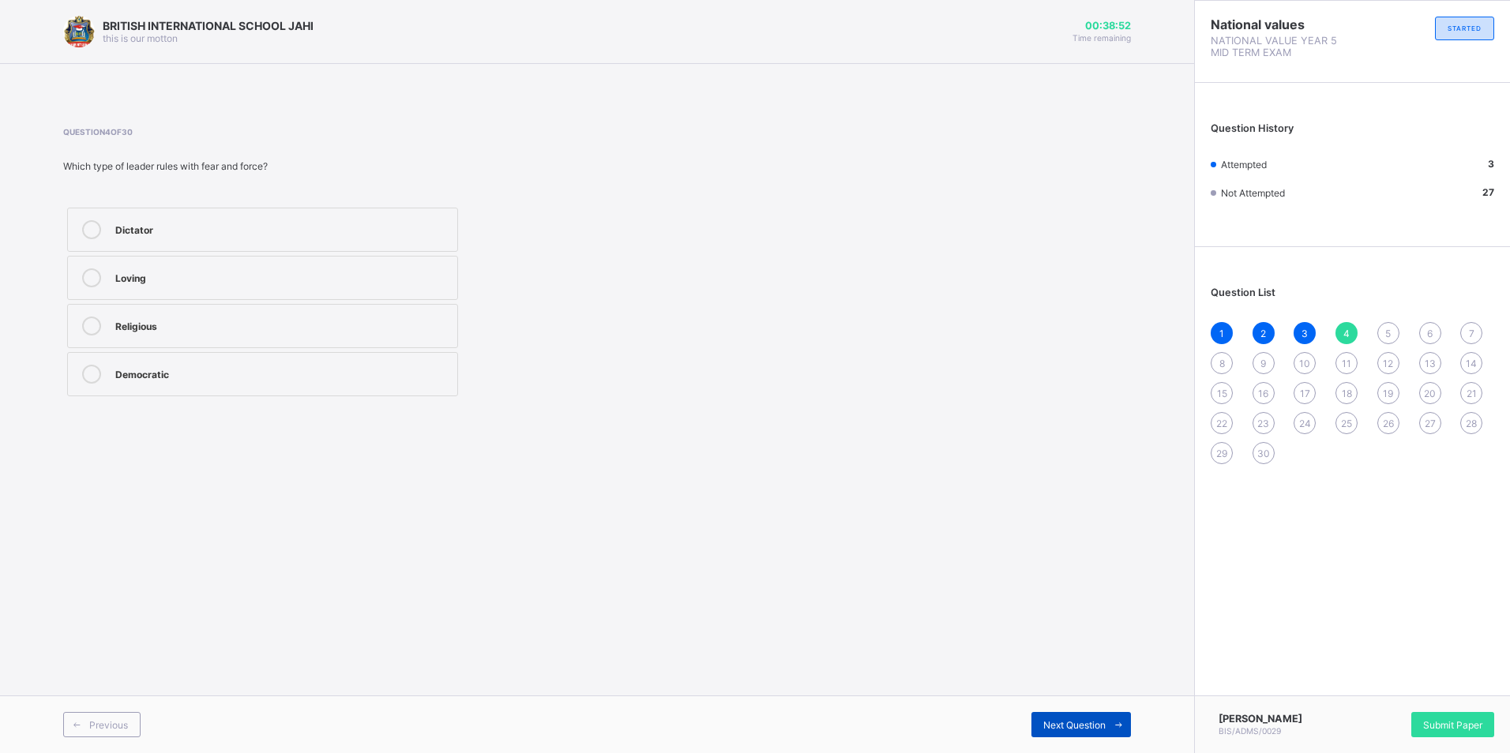
click at [1049, 724] on span "Next Question" at bounding box center [1074, 725] width 62 height 12
click at [175, 314] on label "The President" at bounding box center [262, 326] width 391 height 44
click at [1063, 724] on span "Next Question" at bounding box center [1074, 725] width 62 height 12
click at [318, 318] on div "makes all decisions alone" at bounding box center [282, 325] width 334 height 16
click at [1080, 715] on div "Next Question" at bounding box center [1081, 724] width 100 height 25
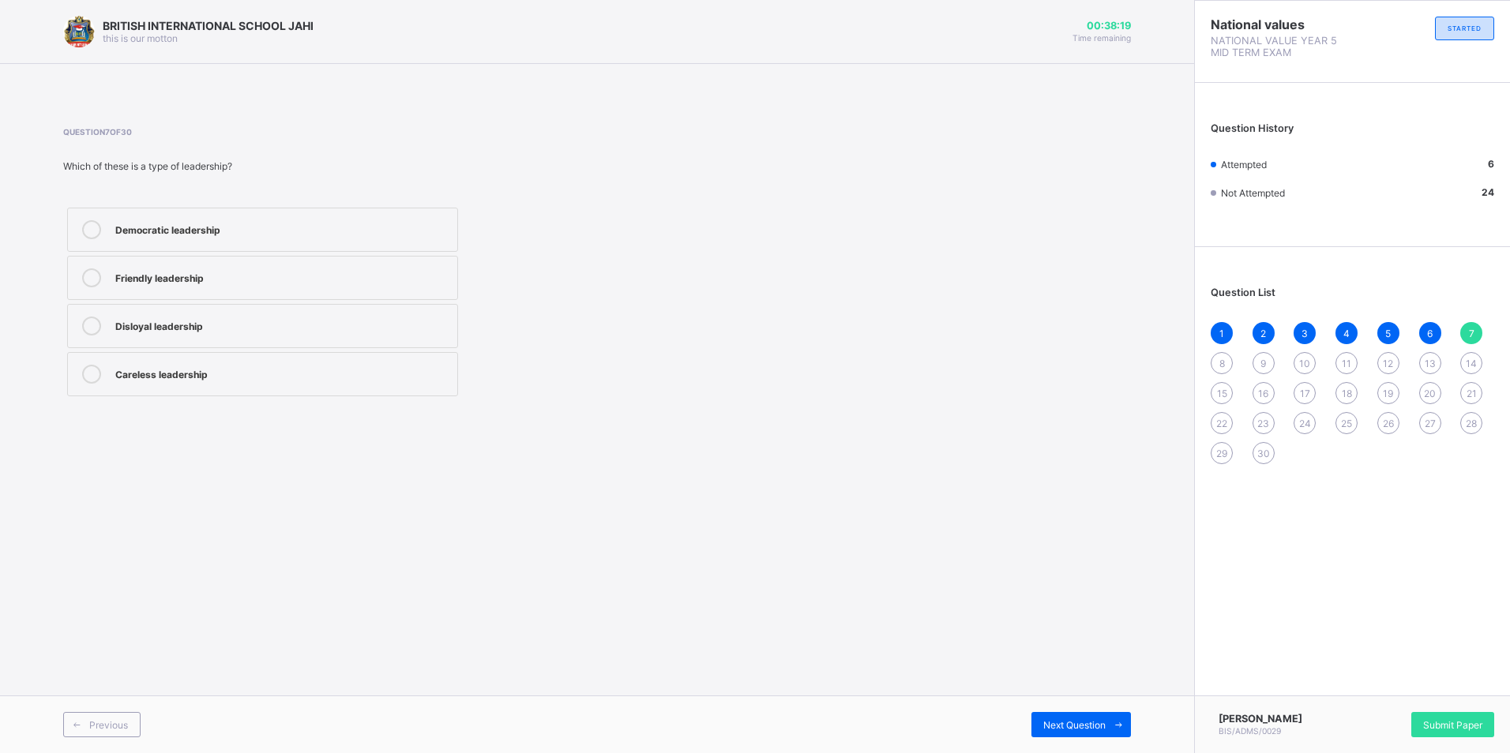
click at [384, 251] on label "Democratic leadership" at bounding box center [262, 230] width 391 height 44
click at [1110, 722] on span at bounding box center [1118, 724] width 25 height 25
drag, startPoint x: 217, startPoint y: 376, endPoint x: 225, endPoint y: 374, distance: 8.2
click at [224, 374] on div "Courage" at bounding box center [282, 373] width 334 height 16
click at [1055, 732] on div "Next Question" at bounding box center [1081, 724] width 100 height 25
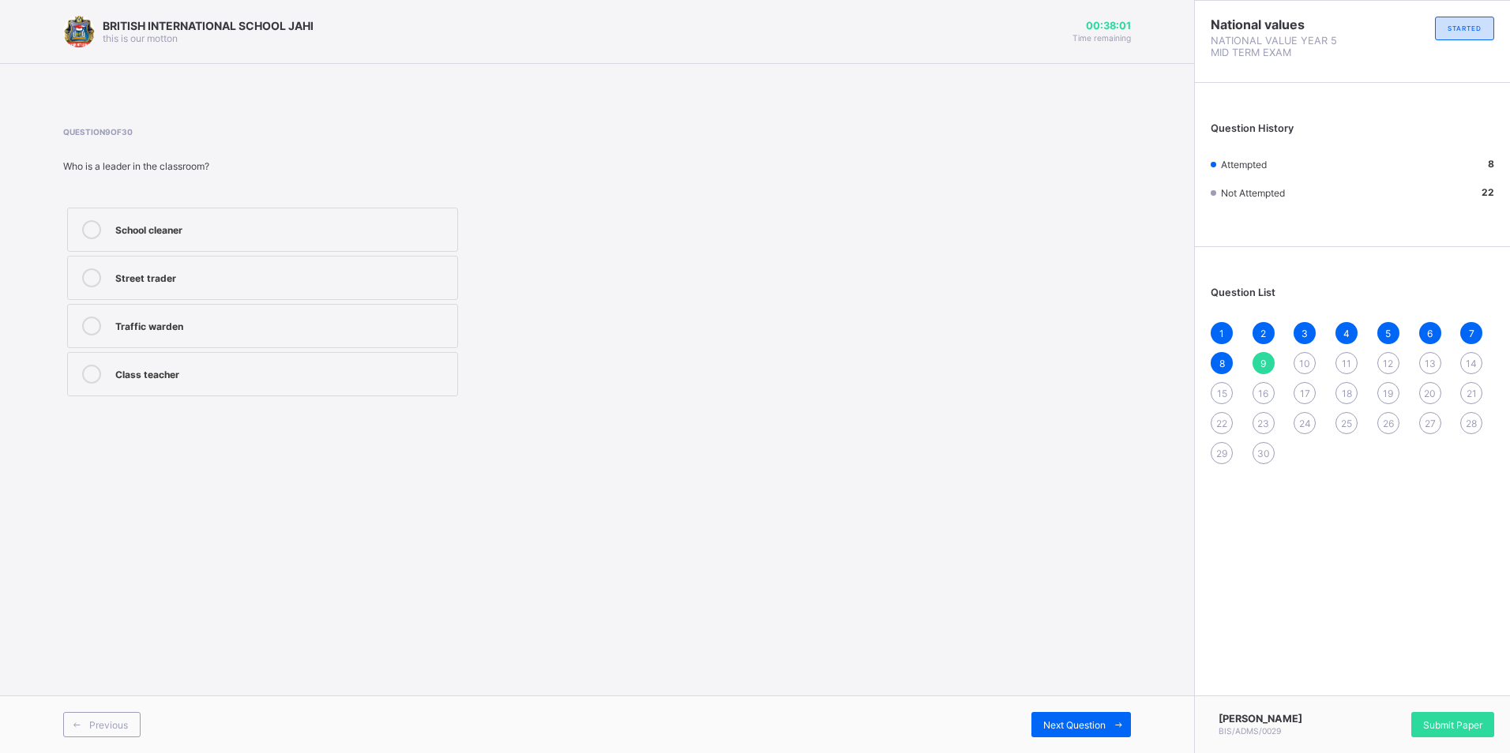
click at [276, 363] on label "Class teacher" at bounding box center [262, 374] width 391 height 44
click at [1043, 718] on div "Next Question" at bounding box center [1081, 724] width 100 height 25
click at [209, 270] on div "caring and honest" at bounding box center [282, 277] width 334 height 16
click at [1097, 727] on span "Next Question" at bounding box center [1074, 725] width 62 height 12
click at [180, 242] on label "Guiding and directing people" at bounding box center [262, 230] width 391 height 44
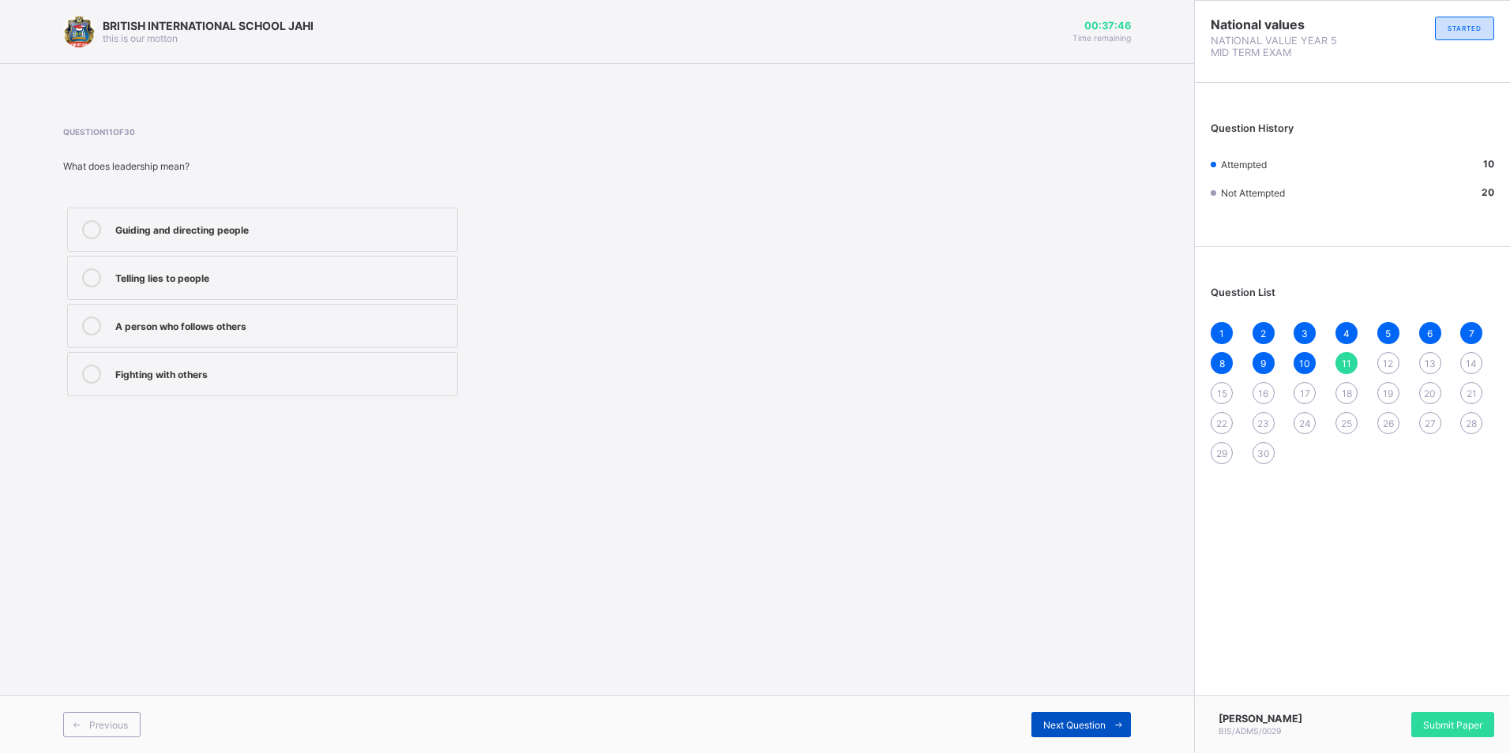
click at [1093, 723] on span "Next Question" at bounding box center [1074, 725] width 62 height 12
click at [319, 230] on div "Nurses and Red Cross members" at bounding box center [282, 228] width 334 height 16
click at [1081, 722] on span "Next Question" at bounding box center [1074, 725] width 62 height 12
click at [257, 316] on label "Joining a charity group to clean the environment" at bounding box center [262, 326] width 391 height 44
click at [1035, 716] on div "Next Question" at bounding box center [1081, 724] width 100 height 25
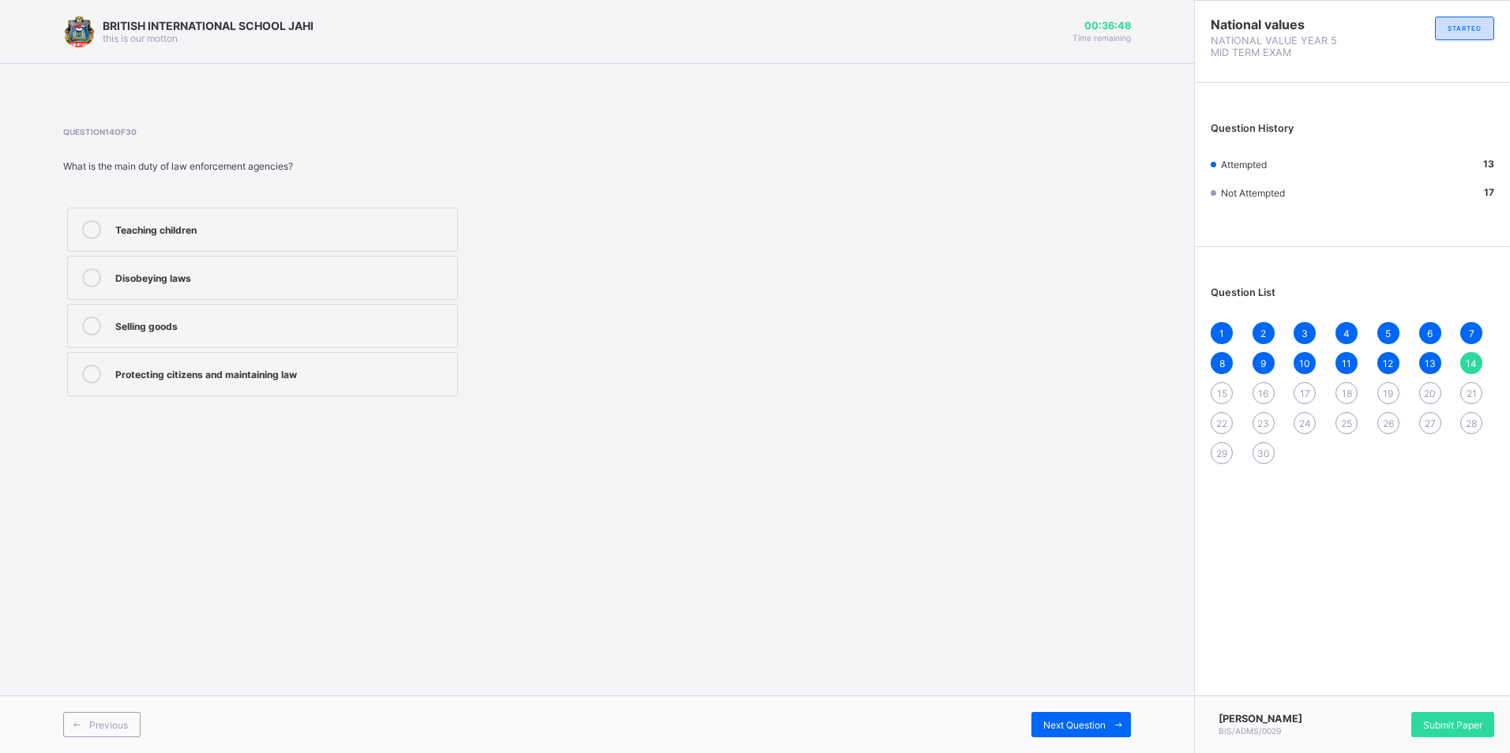
click at [246, 375] on div "Protecting citizens and maintaining law" at bounding box center [282, 373] width 334 height 16
click at [1036, 727] on div "Next Question" at bounding box center [1081, 724] width 100 height 25
click at [165, 222] on div "corps members" at bounding box center [282, 228] width 334 height 16
click at [1061, 730] on span "Next Question" at bounding box center [1074, 725] width 62 height 12
click at [288, 381] on div "National Youth Service Corps" at bounding box center [282, 374] width 334 height 19
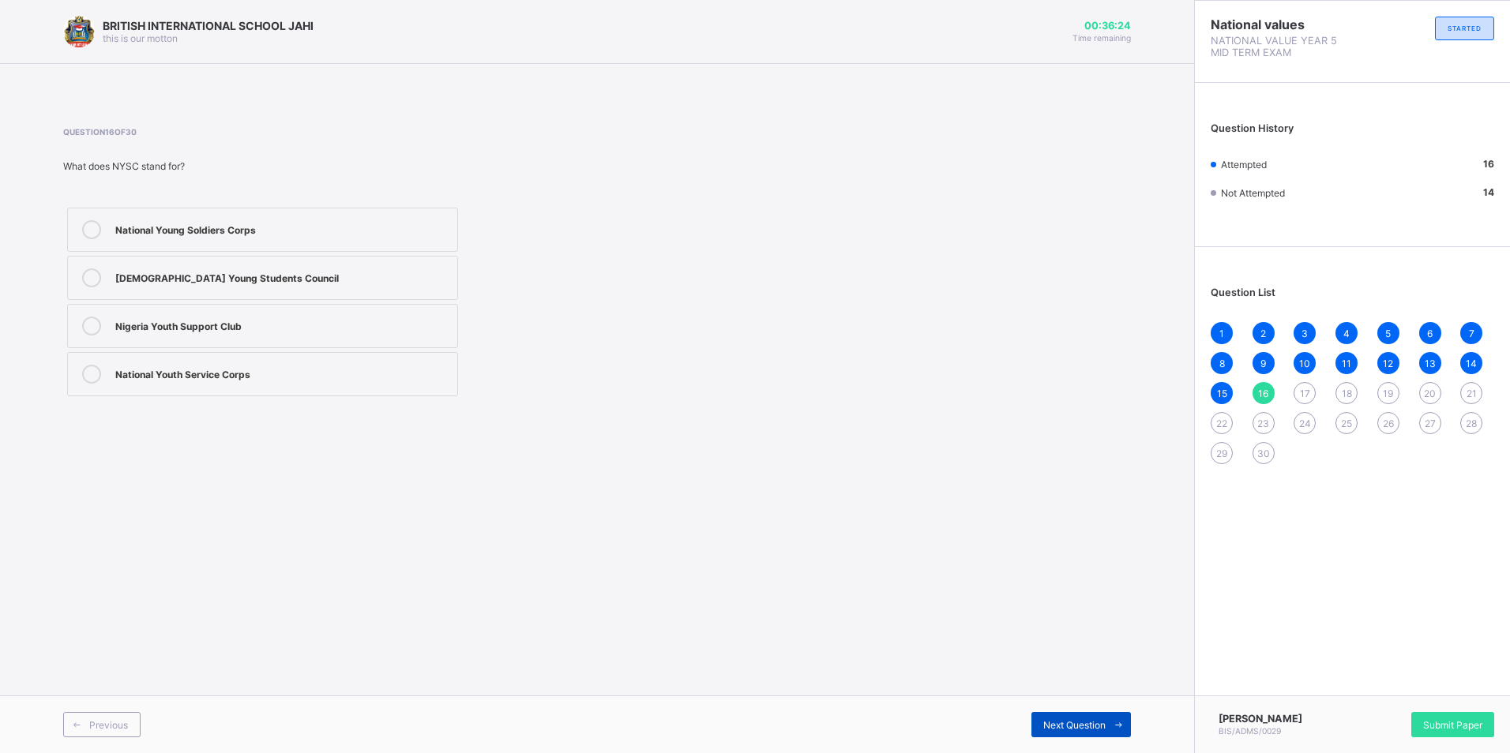
click at [1039, 727] on div "Next Question" at bounding box center [1081, 724] width 100 height 25
click at [254, 216] on label "[DEMOGRAPHIC_DATA] Army" at bounding box center [262, 230] width 391 height 44
click at [1126, 728] on span at bounding box center [1118, 724] width 25 height 25
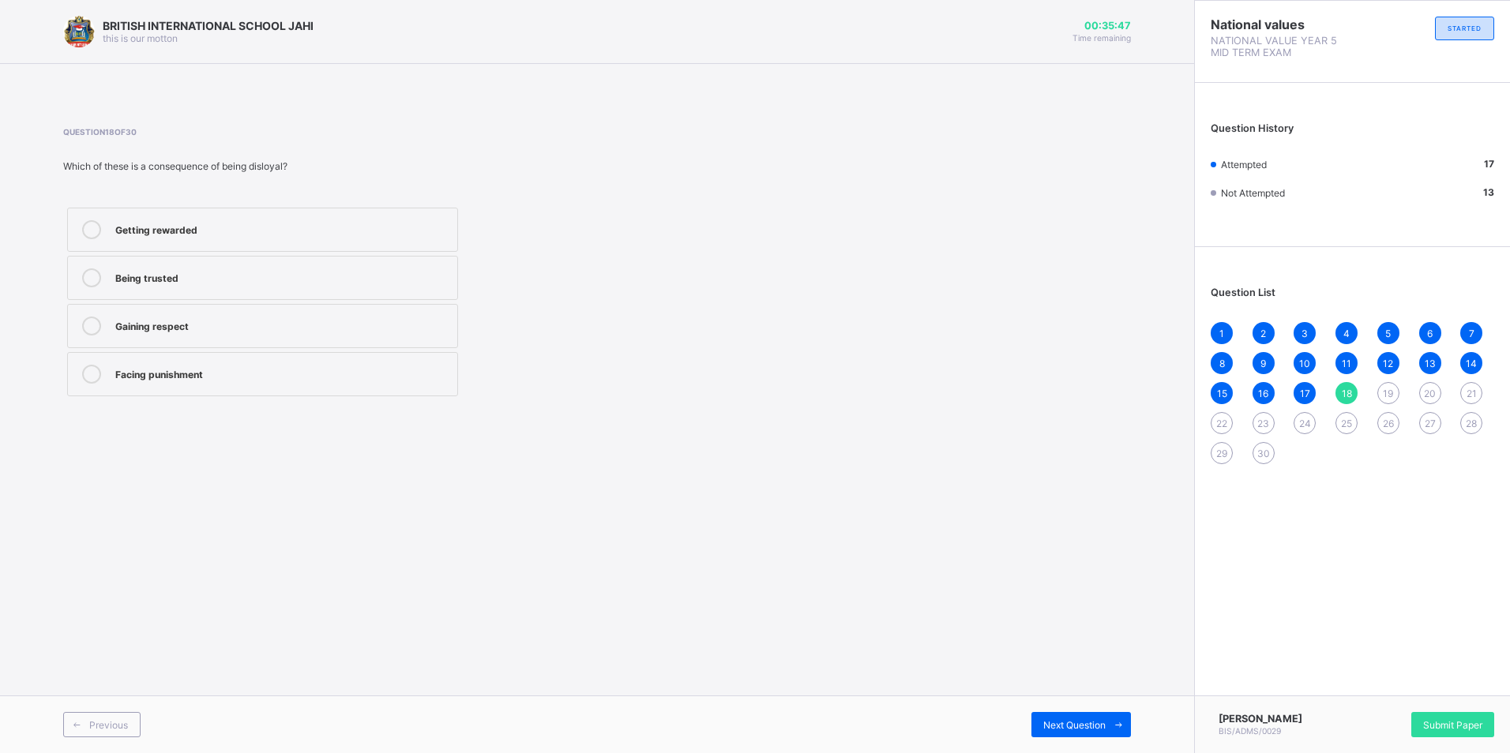
click at [1427, 415] on div "27" at bounding box center [1430, 423] width 22 height 22
click at [1344, 392] on span "18" at bounding box center [1347, 394] width 10 height 12
click at [414, 363] on label "Facing punishment" at bounding box center [262, 374] width 391 height 44
click at [1117, 725] on icon at bounding box center [1119, 725] width 12 height 10
drag, startPoint x: 283, startPoint y: 366, endPoint x: 314, endPoint y: 371, distance: 31.9
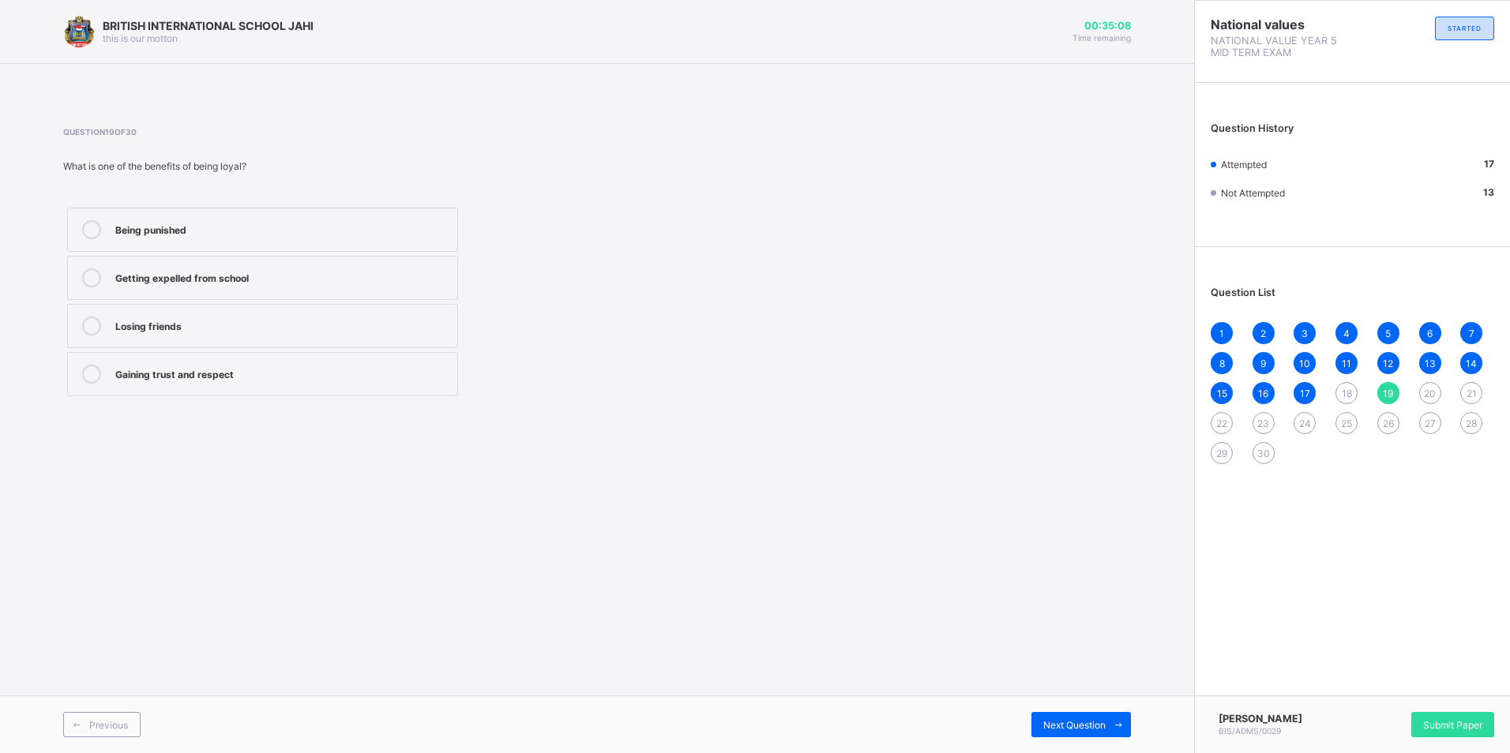
click at [284, 366] on div "Gaining trust and respect" at bounding box center [282, 373] width 334 height 16
click at [1076, 732] on div "Next Question" at bounding box center [1081, 724] width 100 height 25
click at [273, 325] on div "Littering the streets" at bounding box center [282, 325] width 334 height 16
click at [1110, 713] on span at bounding box center [1118, 724] width 25 height 25
click at [295, 326] on div "caring for and protecting your community" at bounding box center [282, 325] width 334 height 16
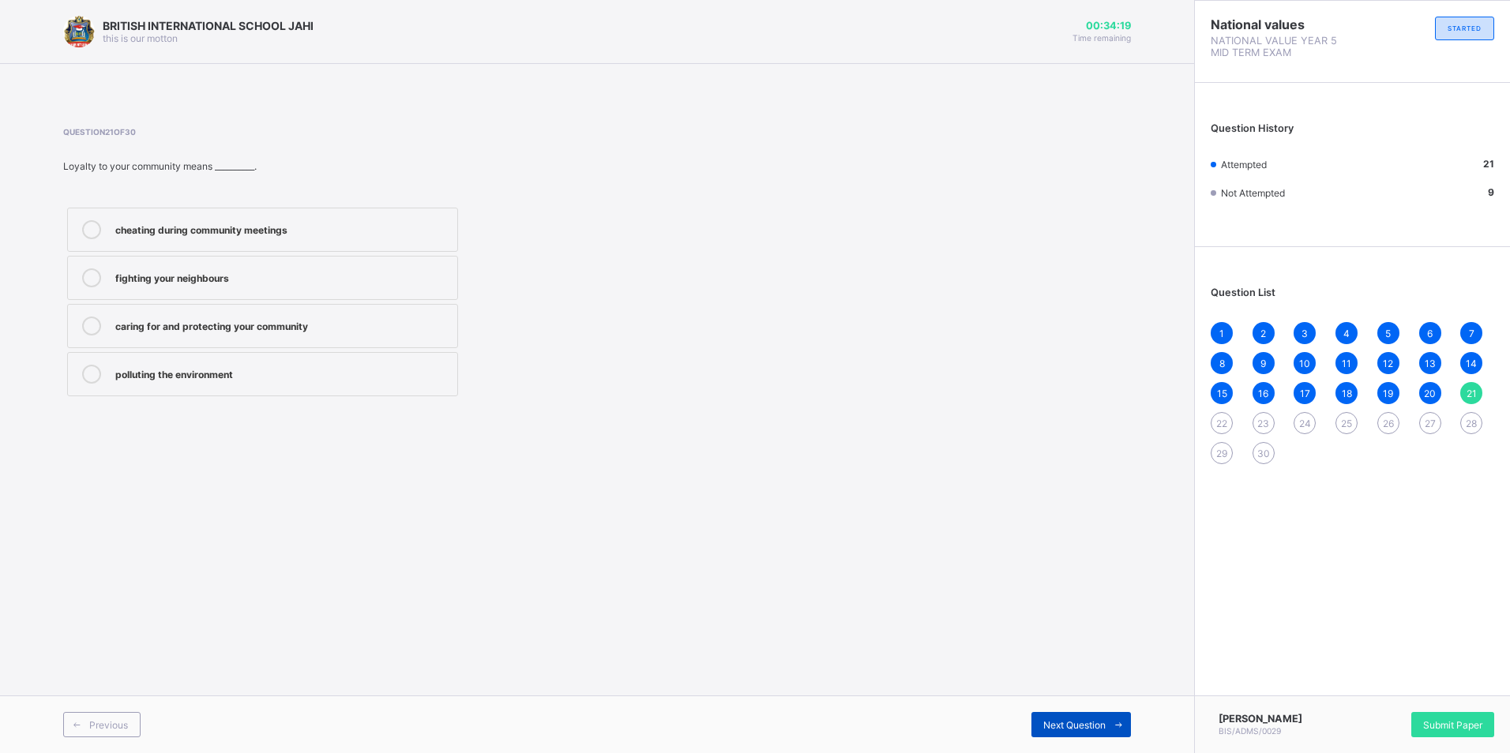
click at [1099, 723] on span "Next Question" at bounding box center [1074, 725] width 62 height 12
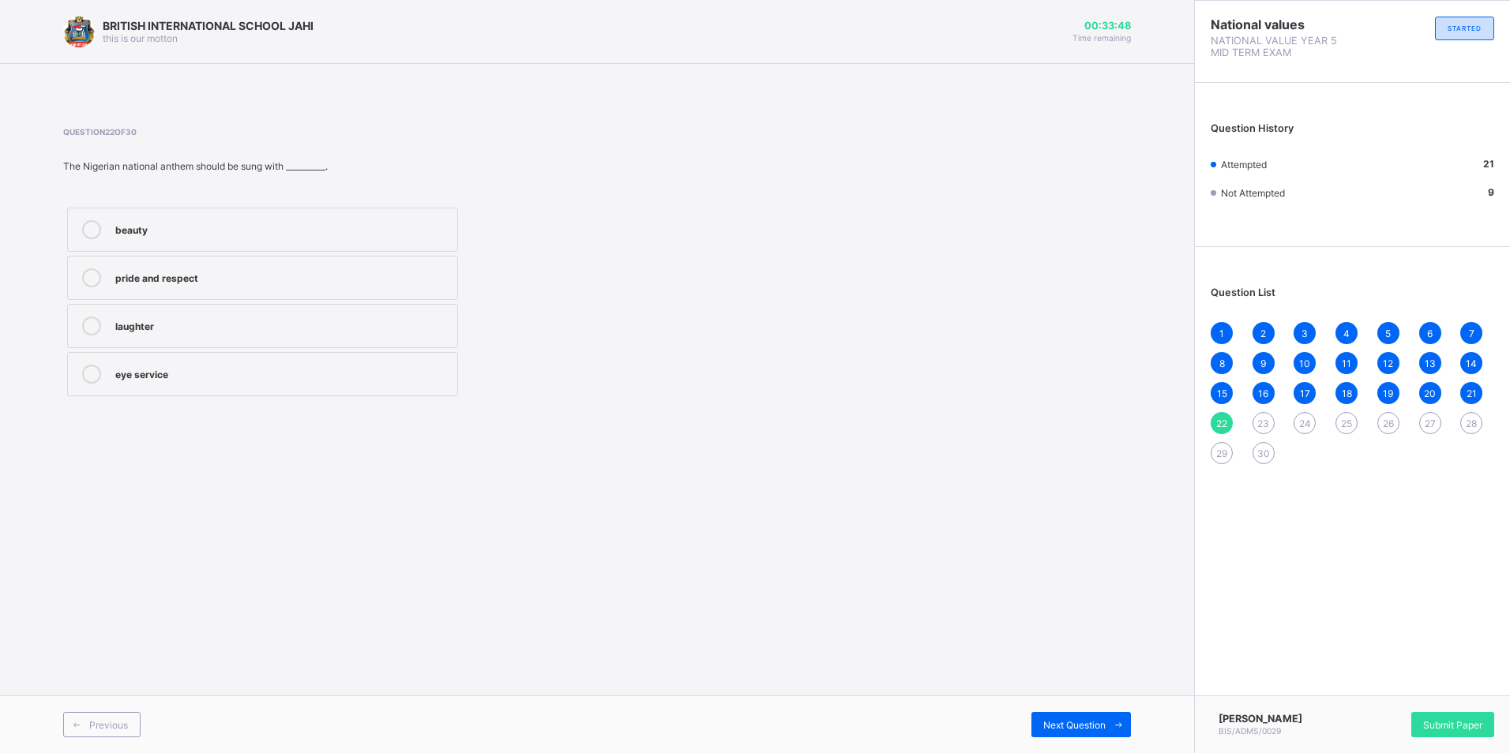
click at [292, 272] on div "pride and respect" at bounding box center [282, 277] width 334 height 16
click at [1032, 725] on div "Next Question" at bounding box center [1081, 724] width 100 height 25
click at [172, 280] on div "unity" at bounding box center [282, 277] width 334 height 16
click at [1114, 726] on icon at bounding box center [1119, 725] width 12 height 10
click at [258, 352] on label "agriculture" at bounding box center [262, 374] width 391 height 44
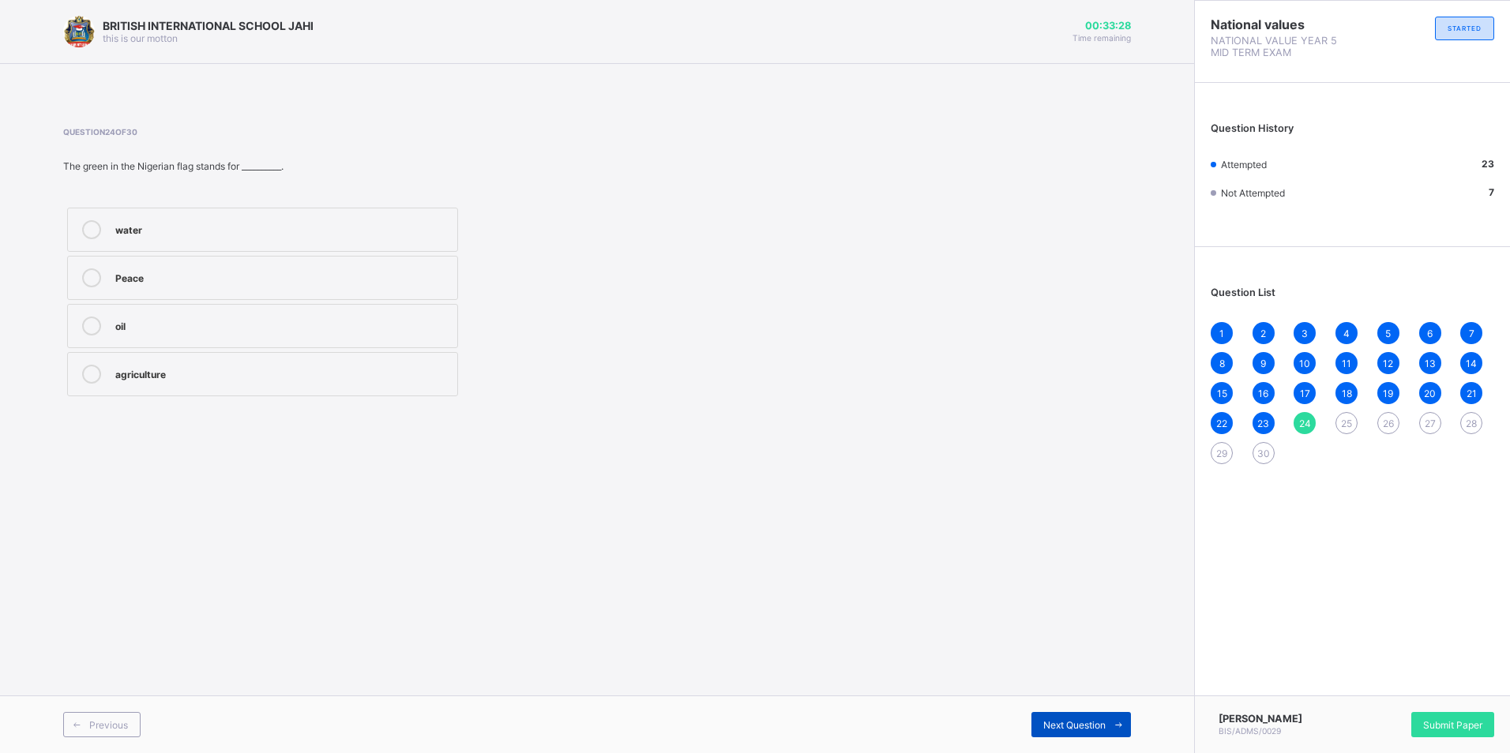
click at [1107, 719] on span at bounding box center [1118, 724] width 25 height 25
click at [227, 252] on div "respecting the national flag refusing to vote singing foreign anthems damaging …" at bounding box center [262, 302] width 399 height 197
drag, startPoint x: 227, startPoint y: 252, endPoint x: 361, endPoint y: 222, distance: 136.8
click at [361, 222] on div "respecting the national flag" at bounding box center [282, 228] width 334 height 16
click at [1115, 713] on span at bounding box center [1118, 724] width 25 height 25
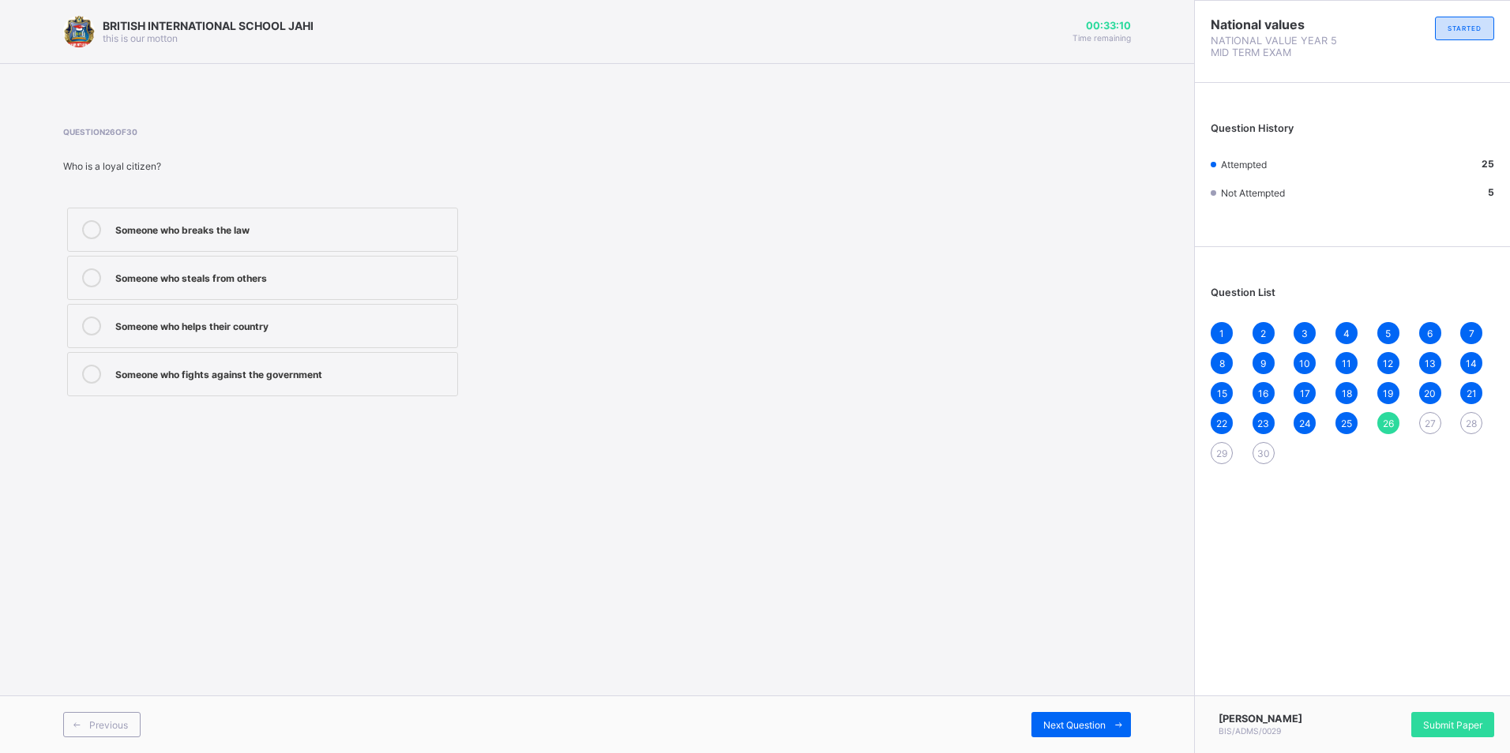
click at [269, 330] on div "Someone who helps their country" at bounding box center [282, 325] width 334 height 16
click at [1110, 725] on span at bounding box center [1118, 724] width 25 height 25
click at [198, 294] on label "Obey school rules" at bounding box center [262, 278] width 391 height 44
click at [1094, 722] on span "Next Question" at bounding box center [1074, 725] width 62 height 12
click at [302, 363] on label "Helping your friend in times of need" at bounding box center [262, 374] width 391 height 44
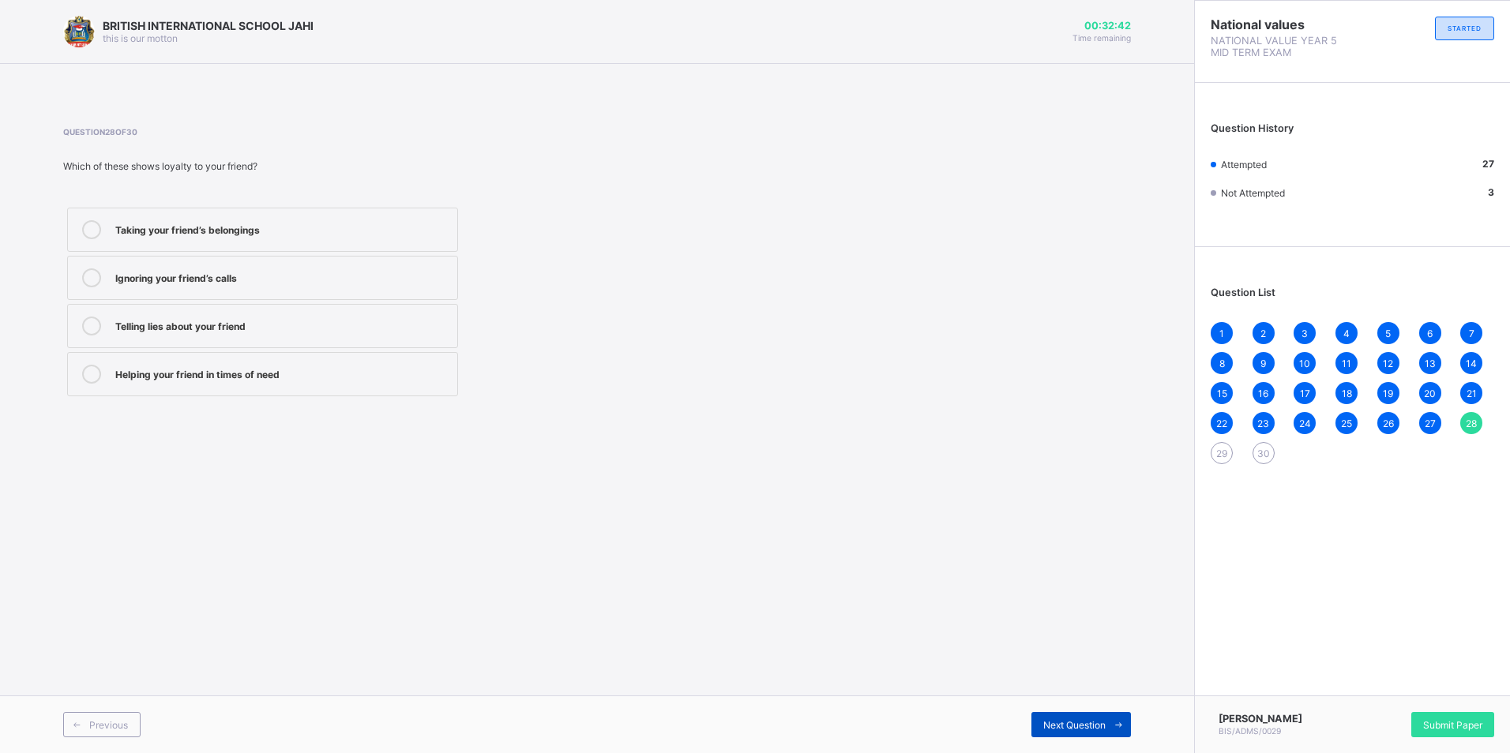
click at [1058, 721] on span "Next Question" at bounding box center [1074, 725] width 62 height 12
click at [240, 233] on div "faithful and supportive" at bounding box center [282, 228] width 334 height 16
click at [1091, 734] on div "Next Question" at bounding box center [1081, 724] width 100 height 25
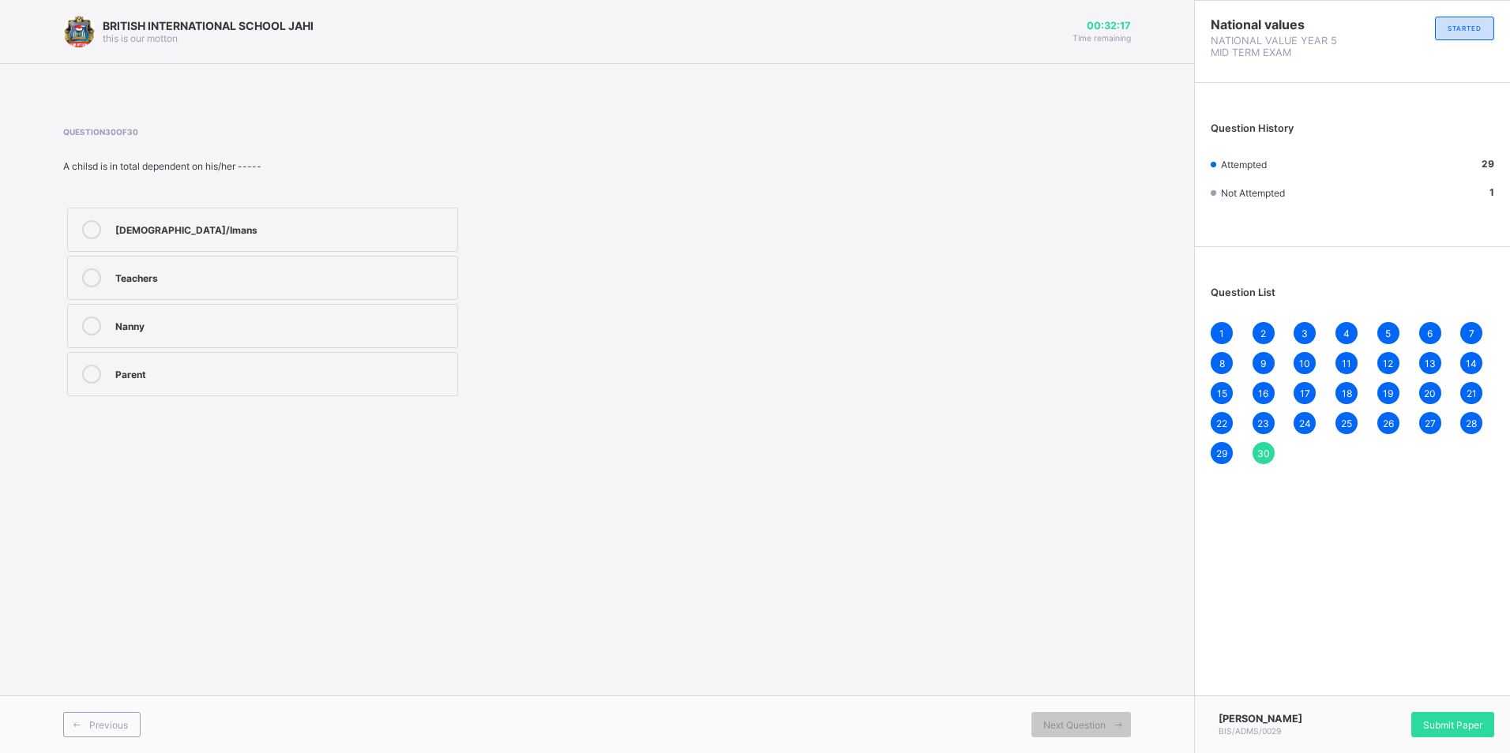
click at [247, 227] on div "[DEMOGRAPHIC_DATA]/Imans" at bounding box center [282, 228] width 334 height 16
click at [1430, 719] on span "Submit Paper" at bounding box center [1452, 725] width 59 height 12
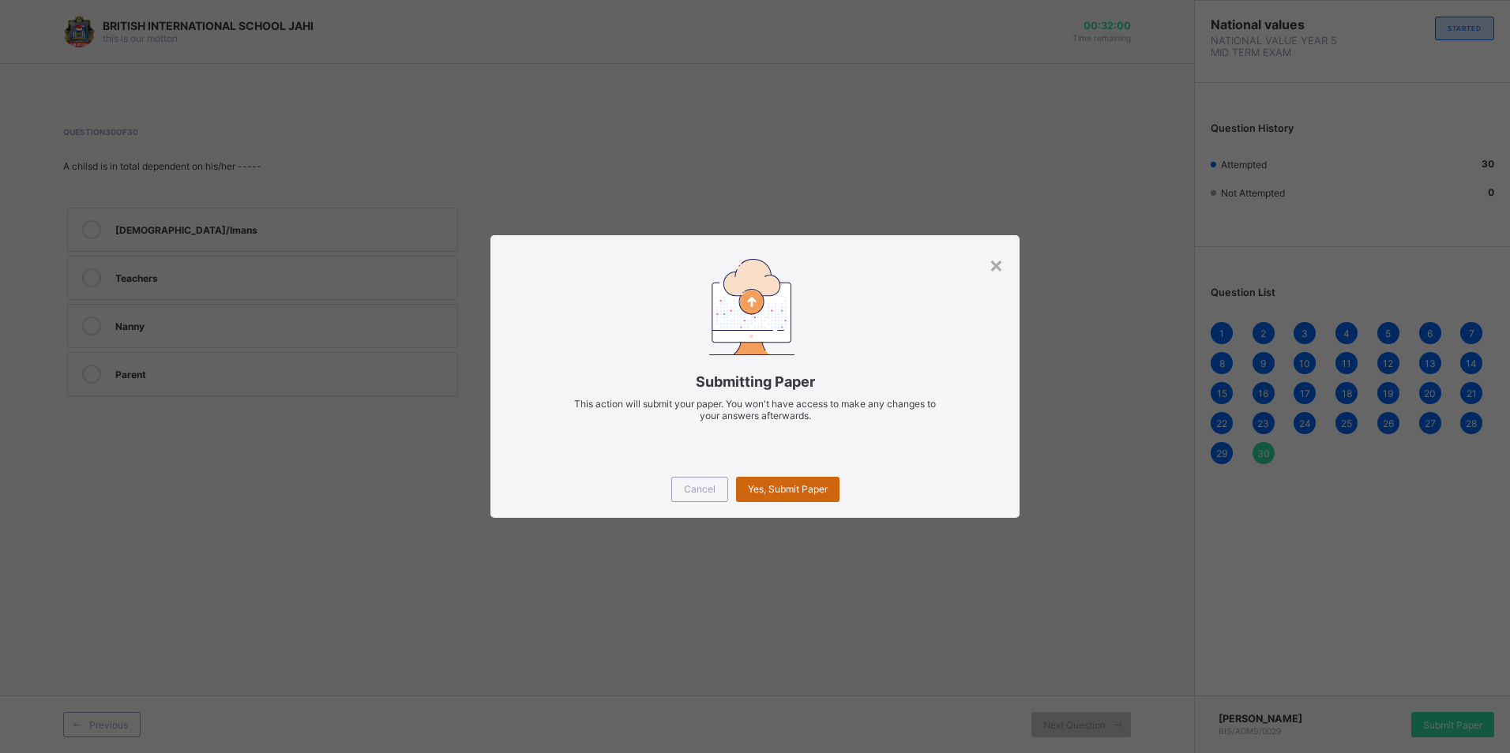
click at [748, 484] on span "Yes, Submit Paper" at bounding box center [788, 489] width 80 height 12
